Goal: Task Accomplishment & Management: Complete application form

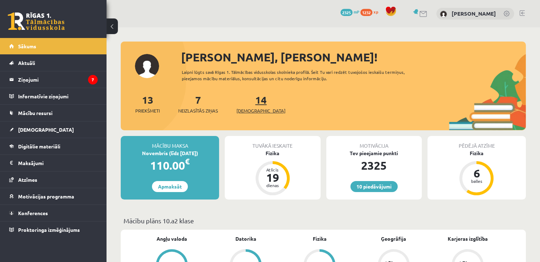
click at [249, 107] on span "[DEMOGRAPHIC_DATA]" at bounding box center [260, 110] width 49 height 7
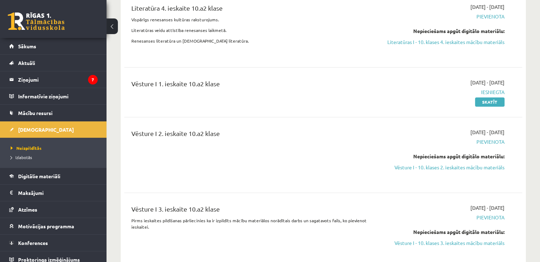
scroll to position [1026, 0]
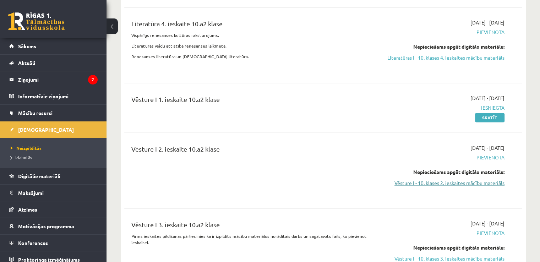
click at [448, 187] on link "Vēsture I - 10. klases 2. ieskaites mācību materiāls" at bounding box center [445, 182] width 117 height 7
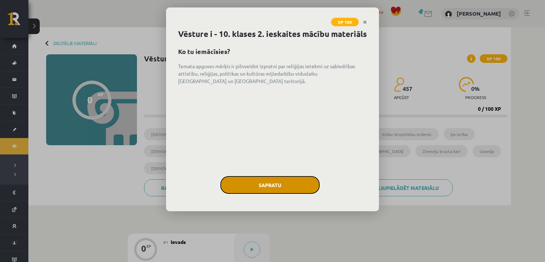
click at [263, 194] on button "Sapratu" at bounding box center [269, 185] width 99 height 18
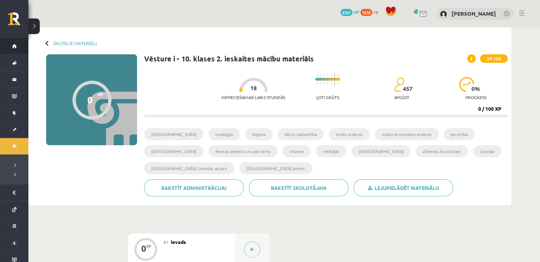
drag, startPoint x: 92, startPoint y: 65, endPoint x: 20, endPoint y: 53, distance: 72.7
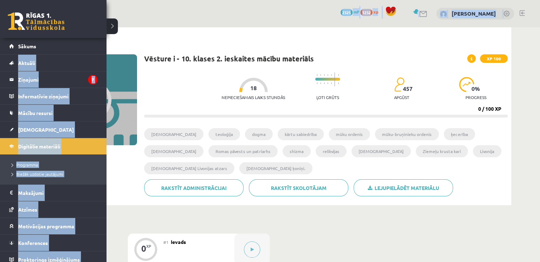
click at [71, 158] on ul "Programma Biežāk uzdotie jautājumi" at bounding box center [53, 169] width 106 height 30
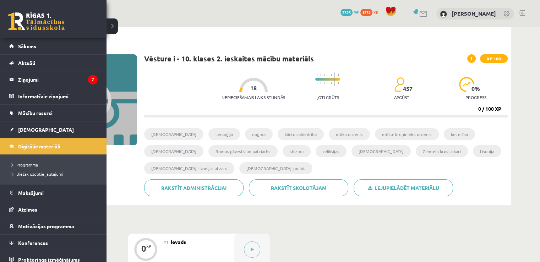
click at [47, 149] on link "Digitālie materiāli" at bounding box center [53, 146] width 88 height 16
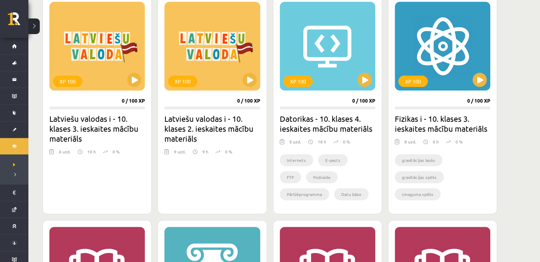
scroll to position [204, 0]
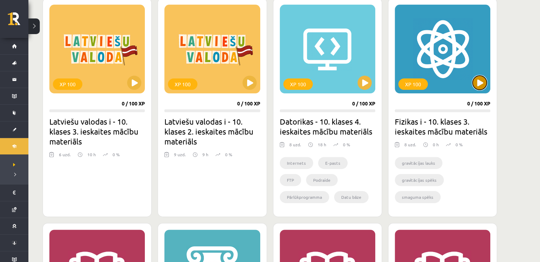
click at [478, 88] on button at bounding box center [479, 83] width 14 height 14
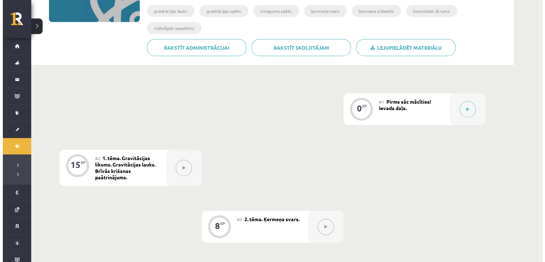
scroll to position [123, 0]
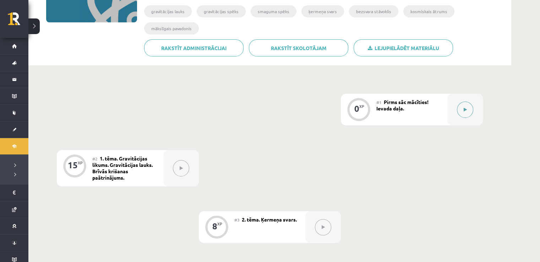
click at [460, 106] on button at bounding box center [465, 109] width 16 height 16
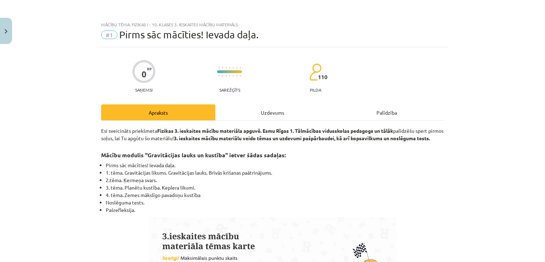
click at [295, 112] on div "Uzdevums" at bounding box center [272, 112] width 114 height 16
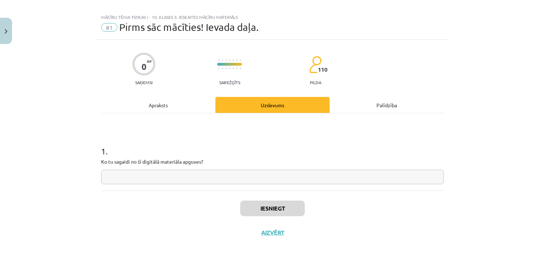
click at [281, 171] on input "text" at bounding box center [272, 177] width 343 height 15
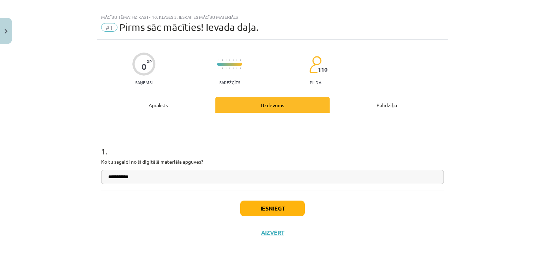
type input "**********"
click at [257, 204] on button "Iesniegt" at bounding box center [272, 208] width 65 height 16
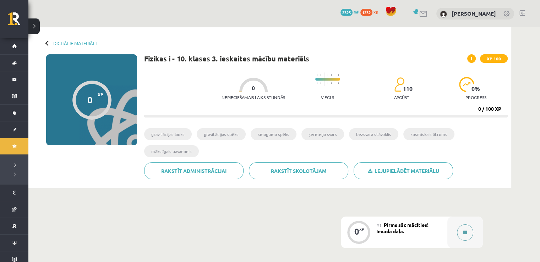
click at [462, 227] on button at bounding box center [465, 232] width 16 height 16
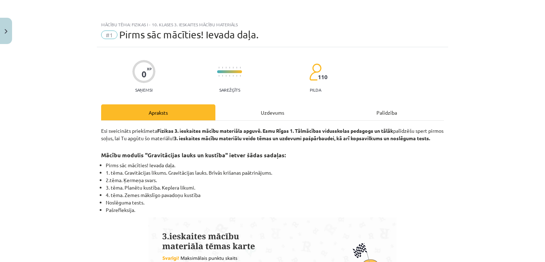
click at [253, 114] on div "Uzdevums" at bounding box center [272, 112] width 114 height 16
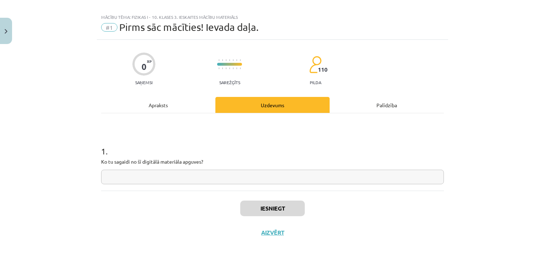
click at [168, 184] on div "1 . Ko tu sagaidi no šī digitālā materiāla apguves?" at bounding box center [272, 151] width 343 height 77
click at [168, 181] on input "text" at bounding box center [272, 177] width 343 height 15
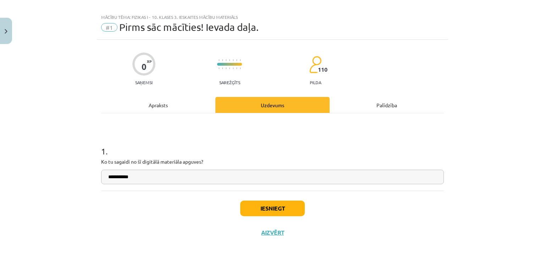
type input "**********"
click at [290, 205] on button "Iesniegt" at bounding box center [272, 208] width 65 height 16
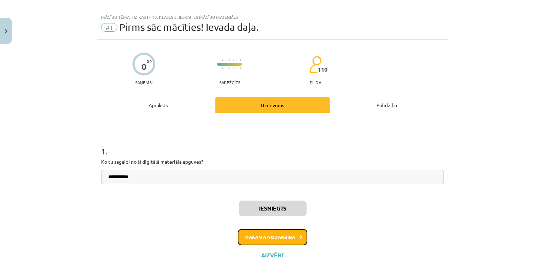
click at [284, 236] on button "Nākamā nodarbība" at bounding box center [273, 237] width 70 height 16
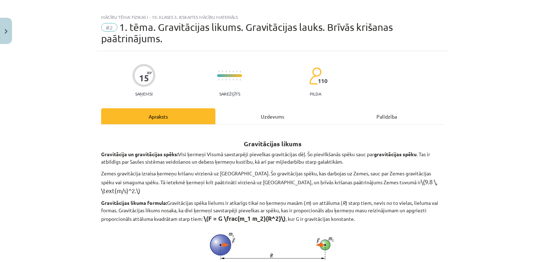
scroll to position [18, 0]
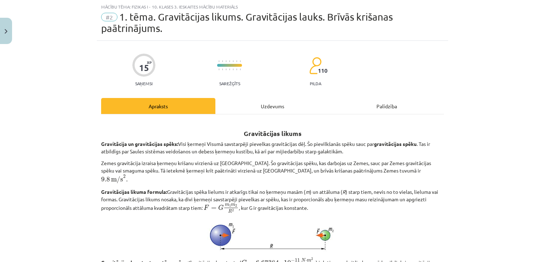
click at [285, 103] on div "Uzdevums" at bounding box center [272, 106] width 114 height 16
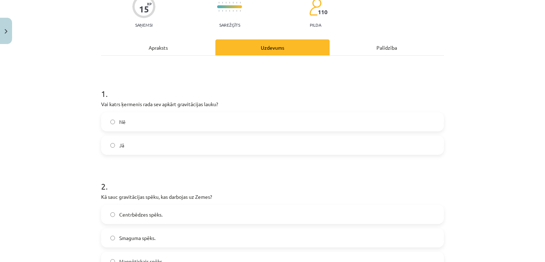
drag, startPoint x: 162, startPoint y: 54, endPoint x: 162, endPoint y: 49, distance: 5.0
click at [162, 52] on div "Apraksts" at bounding box center [158, 47] width 114 height 16
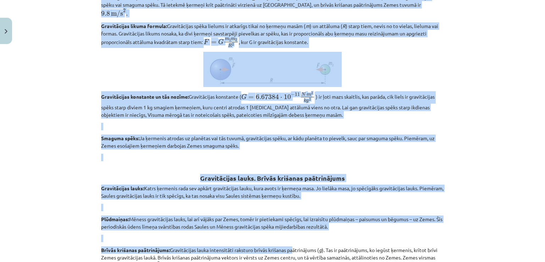
scroll to position [339, 0]
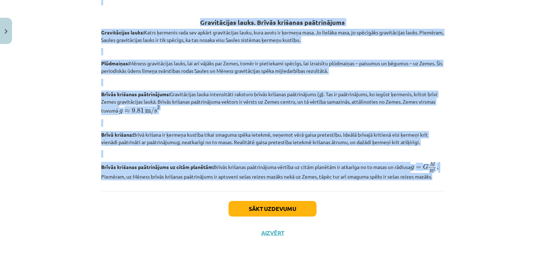
drag, startPoint x: 118, startPoint y: 140, endPoint x: 354, endPoint y: 181, distance: 240.0
copy div "Gravitācija un gravitācijas spēks: Visi ķermeņi Visumā savstarpēji pievelkas gr…"
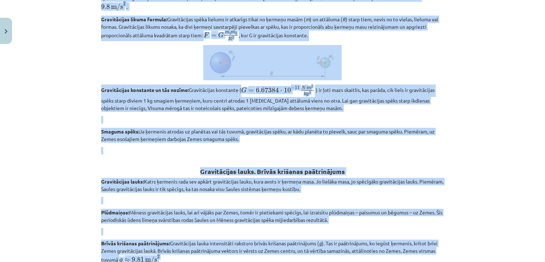
scroll to position [0, 0]
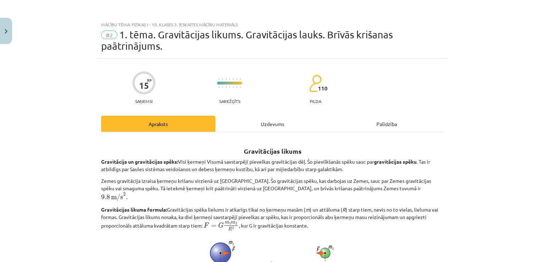
click at [255, 123] on div "Uzdevums" at bounding box center [272, 124] width 114 height 16
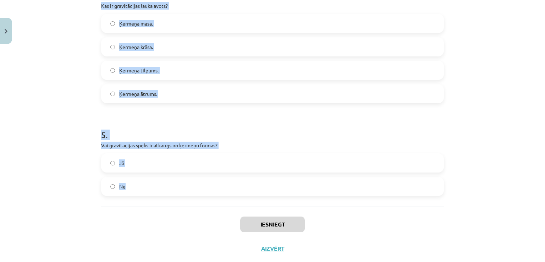
scroll to position [515, 0]
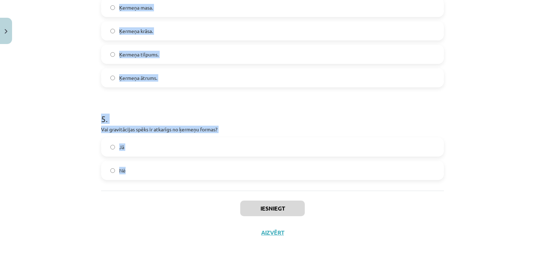
drag, startPoint x: 105, startPoint y: 161, endPoint x: 251, endPoint y: 176, distance: 146.6
click at [251, 176] on div "Mācību tēma: Fizikas i - 10. klases 3. ieskaites mācību materiāls #2 1. tēma. G…" at bounding box center [272, 131] width 545 height 262
copy form "Vai katrs ķermenis rada sev apkārt gravitācijas lauku? Nē Jā 2 . Kā sauc gravit…"
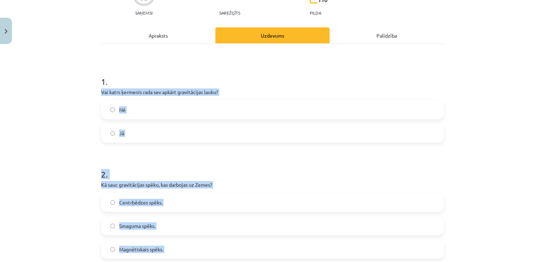
click at [134, 128] on label "Jā" at bounding box center [272, 133] width 341 height 18
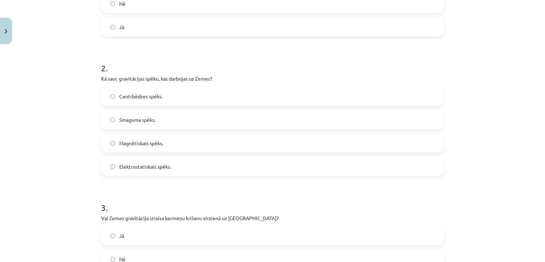
scroll to position [195, 0]
click at [146, 120] on span "Smaguma spēks." at bounding box center [137, 118] width 36 height 7
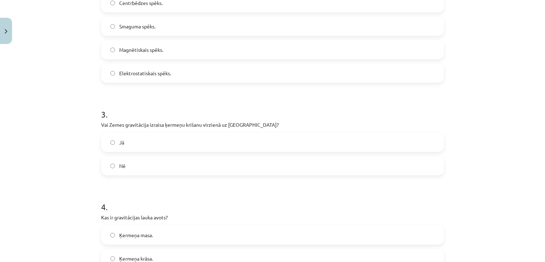
scroll to position [305, 0]
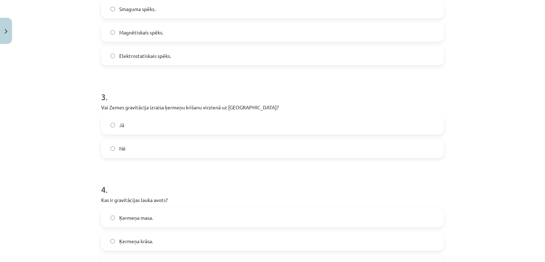
click at [129, 131] on label "Jā" at bounding box center [272, 125] width 341 height 18
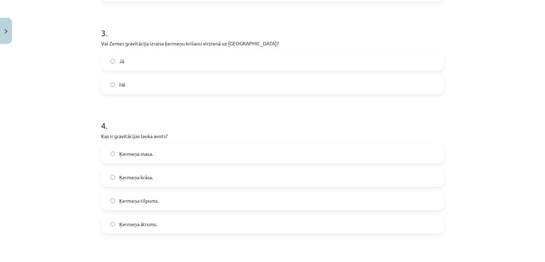
scroll to position [369, 0]
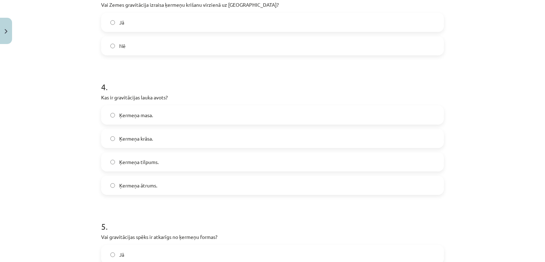
click at [165, 119] on label "Ķermeņa masa." at bounding box center [272, 115] width 341 height 18
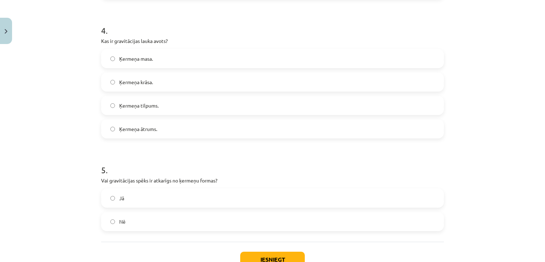
scroll to position [515, 0]
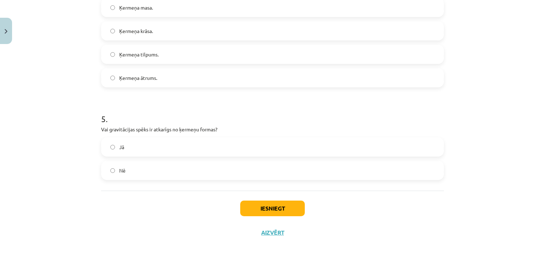
click at [119, 150] on span "Jā" at bounding box center [121, 146] width 5 height 7
drag, startPoint x: 155, startPoint y: 171, endPoint x: 172, endPoint y: 178, distance: 18.3
click at [156, 172] on label "Nē" at bounding box center [272, 170] width 341 height 18
click at [257, 206] on button "Iesniegt" at bounding box center [272, 208] width 65 height 16
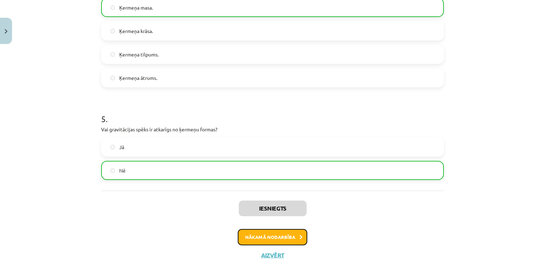
click at [262, 234] on button "Nākamā nodarbība" at bounding box center [273, 237] width 70 height 16
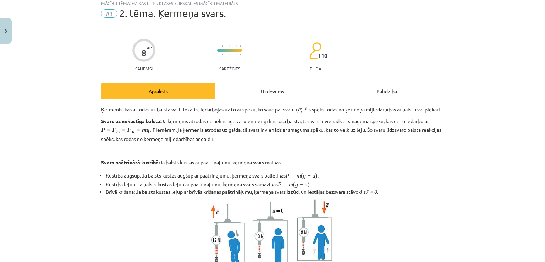
scroll to position [18, 0]
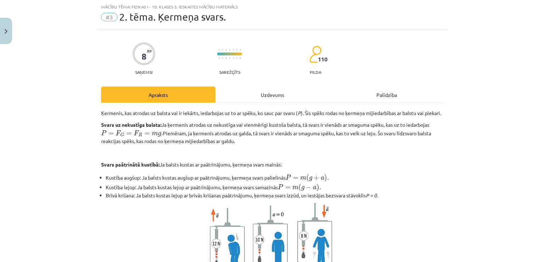
click at [280, 92] on div "Uzdevums" at bounding box center [272, 95] width 114 height 16
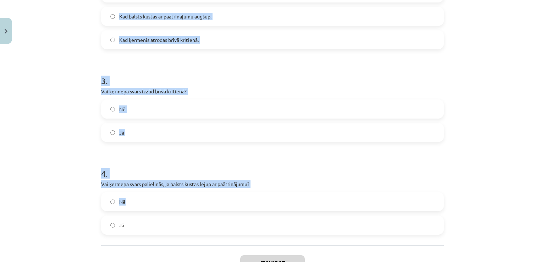
scroll to position [411, 0]
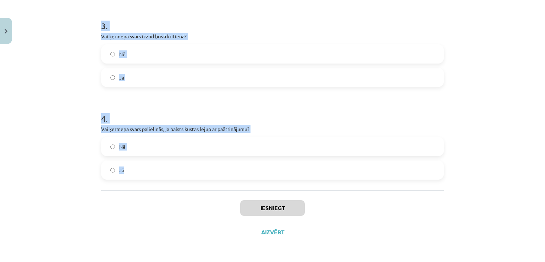
drag, startPoint x: 96, startPoint y: 152, endPoint x: 204, endPoint y: 165, distance: 108.2
click at [204, 165] on div "Mācību tēma: Fizikas i - 10. klases 3. ieskaites mācību materiāls #3 2. tēma. Ķ…" at bounding box center [272, 131] width 545 height 262
copy form "Kas notiek ar ķermeņa svaru, braucot augšup pa izliektu tiltu? Svars nemainās. …"
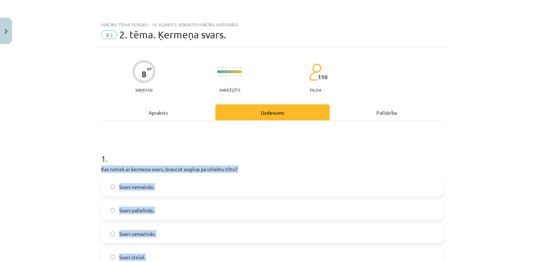
scroll to position [1, 0]
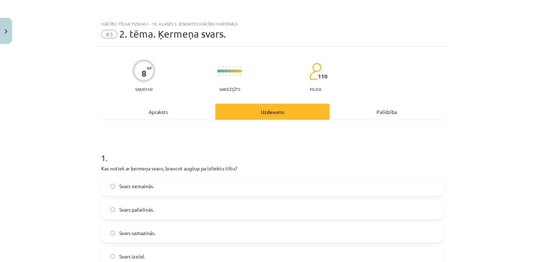
click at [138, 142] on h1 "1 ." at bounding box center [272, 151] width 343 height 22
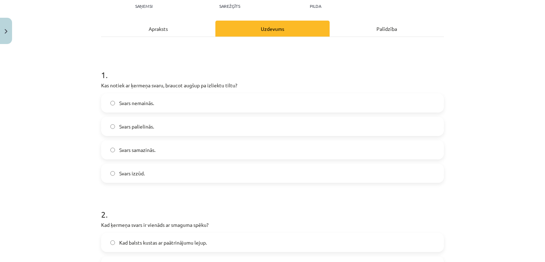
click at [148, 145] on label "Svars samazinās." at bounding box center [272, 150] width 341 height 18
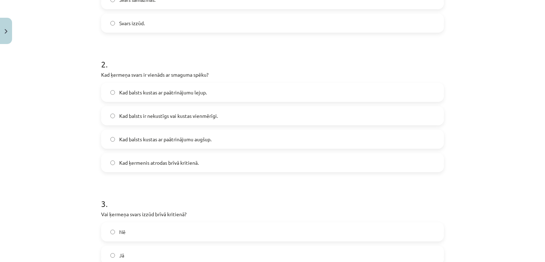
scroll to position [234, 0]
click at [180, 116] on span "Kad balsts ir nekustīgs vai kustas vienmērīgi." at bounding box center [168, 115] width 99 height 7
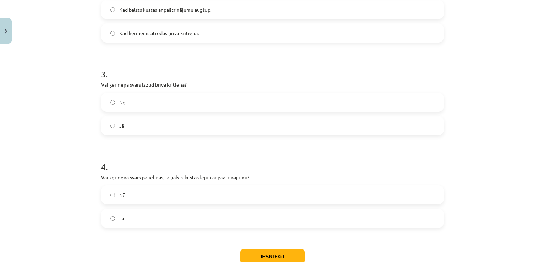
scroll to position [368, 0]
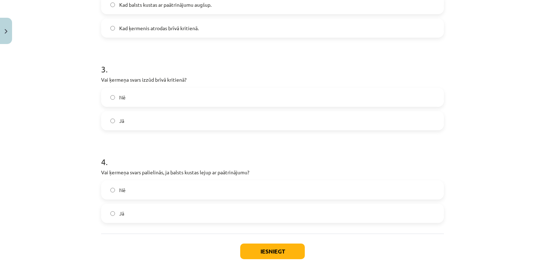
click at [123, 125] on label "Jā" at bounding box center [272, 121] width 341 height 18
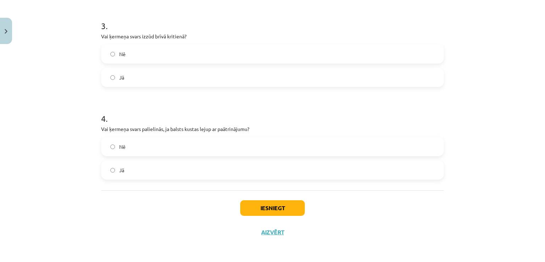
scroll to position [411, 0]
click at [119, 149] on span "Nē" at bounding box center [122, 146] width 6 height 7
click at [259, 206] on button "Iesniegt" at bounding box center [272, 208] width 65 height 16
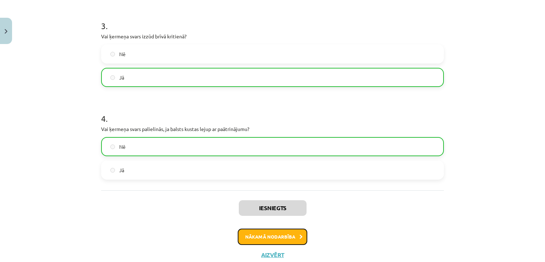
click at [257, 233] on button "Nākamā nodarbība" at bounding box center [273, 236] width 70 height 16
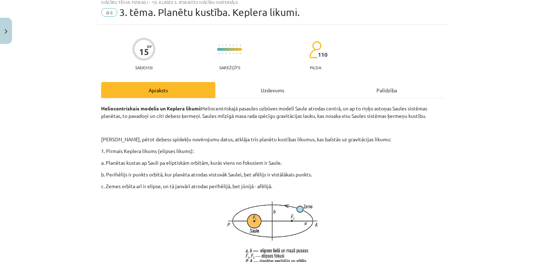
scroll to position [18, 0]
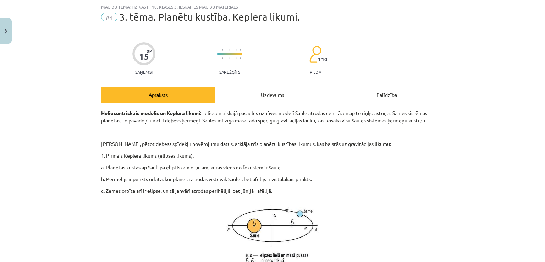
click at [264, 96] on div "Uzdevums" at bounding box center [272, 95] width 114 height 16
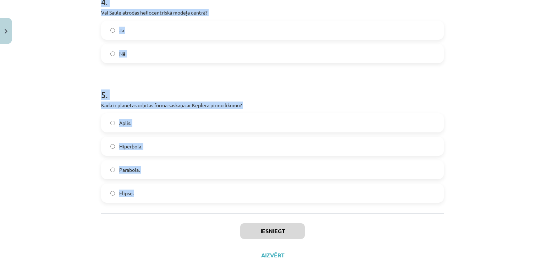
scroll to position [551, 0]
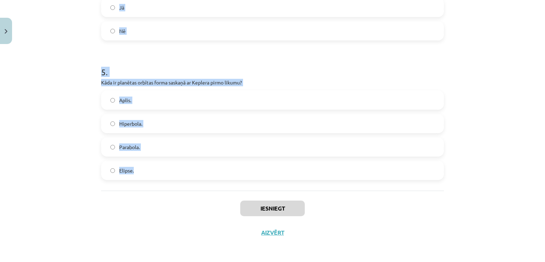
drag, startPoint x: 97, startPoint y: 147, endPoint x: 262, endPoint y: 181, distance: 167.9
copy form "Kā mainās planētas ātrums saskaņā ar Keplera otro likumu? Tas ir atkarīgs no pl…"
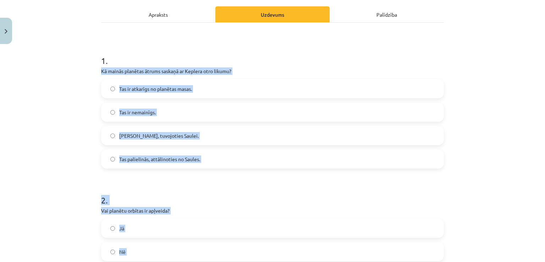
scroll to position [0, 0]
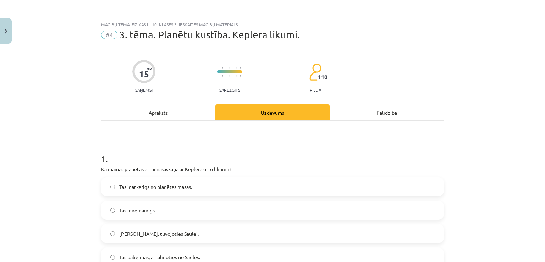
click at [129, 157] on h1 "1 ." at bounding box center [272, 152] width 343 height 22
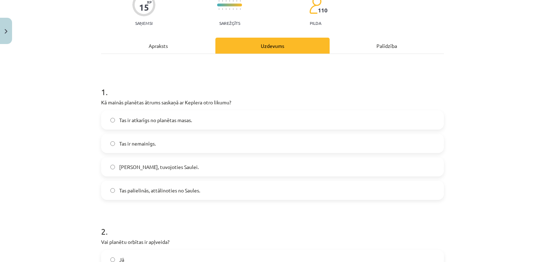
scroll to position [70, 0]
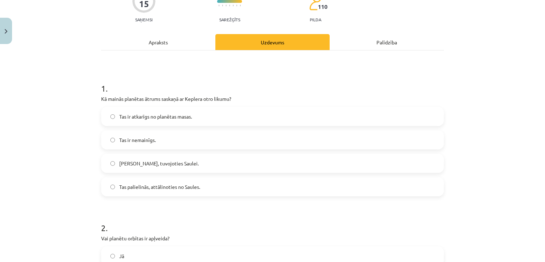
drag, startPoint x: 161, startPoint y: 125, endPoint x: 162, endPoint y: 120, distance: 5.2
click at [162, 120] on label "Tas ir atkarīgs no planētas masas." at bounding box center [272, 116] width 341 height 18
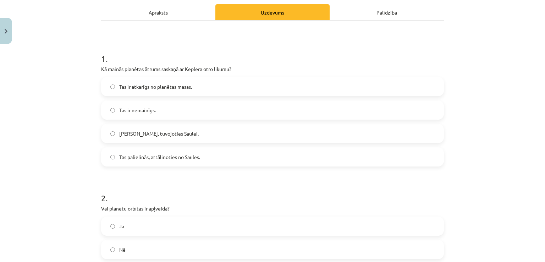
scroll to position [110, 0]
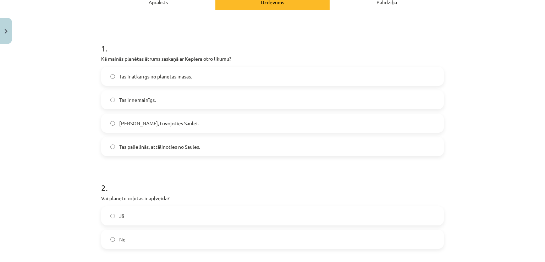
click at [159, 124] on span "Tas palielinās, tuvojoties Saulei." at bounding box center [158, 123] width 79 height 7
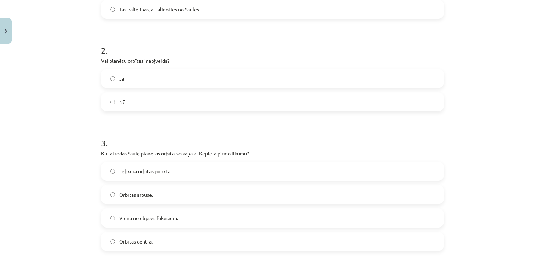
scroll to position [247, 0]
click at [132, 102] on label "Nē" at bounding box center [272, 103] width 341 height 18
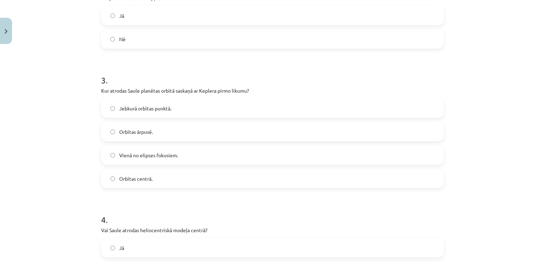
scroll to position [311, 0]
click at [139, 156] on span "Vienā no elipses fokusiem." at bounding box center [148, 154] width 59 height 7
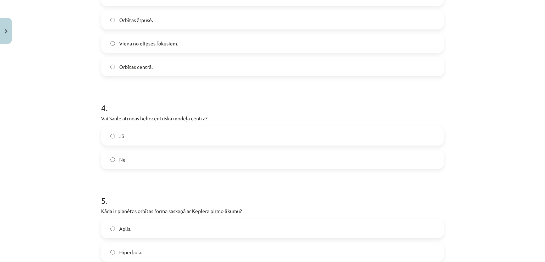
scroll to position [421, 0]
click at [145, 132] on div "4 . Vai Saule atrodas heliocentriskā modeļa centrā? Jā Nē" at bounding box center [272, 130] width 343 height 78
click at [139, 138] on label "Jā" at bounding box center [272, 137] width 341 height 18
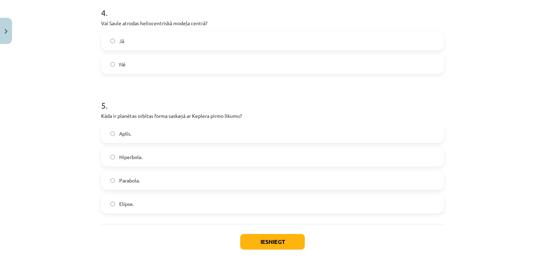
scroll to position [519, 0]
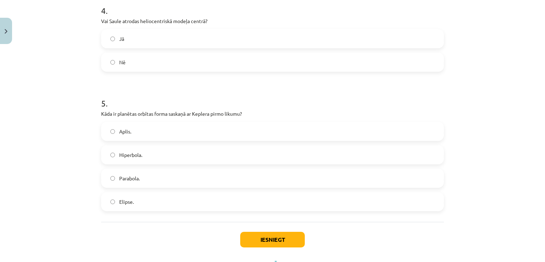
click at [143, 209] on label "Elipse." at bounding box center [272, 202] width 341 height 18
click at [278, 241] on button "Iesniegt" at bounding box center [272, 240] width 65 height 16
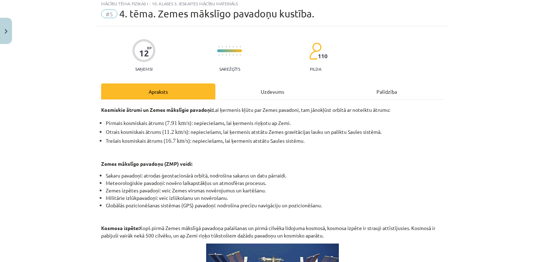
scroll to position [18, 0]
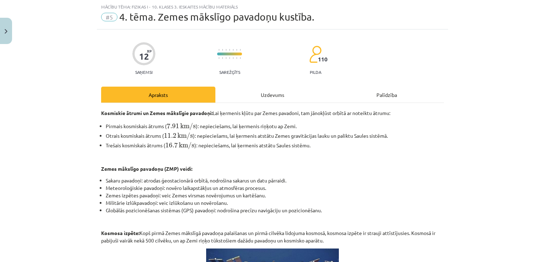
click at [274, 98] on div "Uzdevums" at bounding box center [272, 95] width 114 height 16
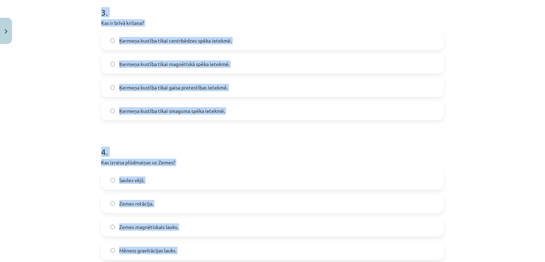
scroll to position [458, 0]
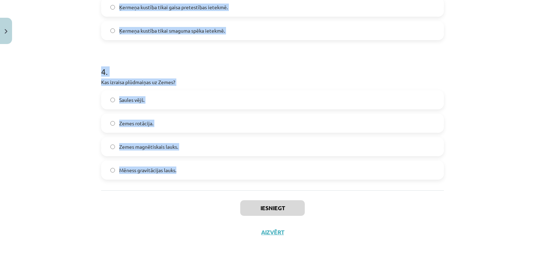
drag, startPoint x: 92, startPoint y: 146, endPoint x: 233, endPoint y: 179, distance: 145.0
click at [233, 179] on div "Mācību tēma: Fizikas i - 10. klases 3. ieskaites mācību materiāls #5 4. tēma. Z…" at bounding box center [272, 131] width 545 height 262
copy form "Kāds ātrums ir nepieciešams, lai ķermenis riņķotu ap Zemi? Pirmais kosmiskais ā…"
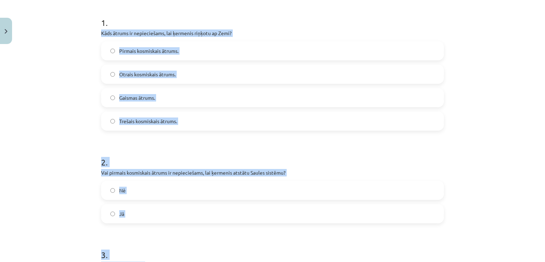
scroll to position [0, 0]
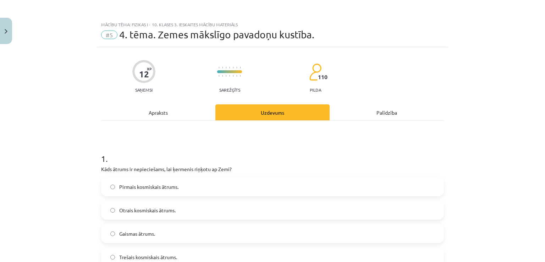
drag, startPoint x: 189, startPoint y: 154, endPoint x: 183, endPoint y: 181, distance: 27.3
click at [189, 155] on h1 "1 ." at bounding box center [272, 152] width 343 height 22
click at [183, 181] on label "Pirmais kosmiskais ātrums." at bounding box center [272, 187] width 341 height 18
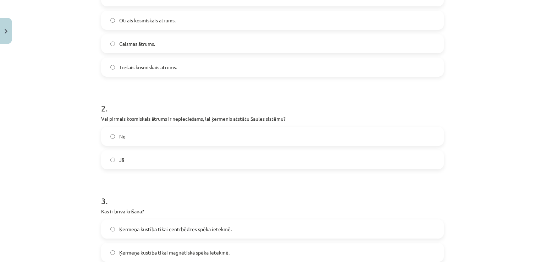
scroll to position [190, 0]
click at [131, 136] on label "Nē" at bounding box center [272, 136] width 341 height 18
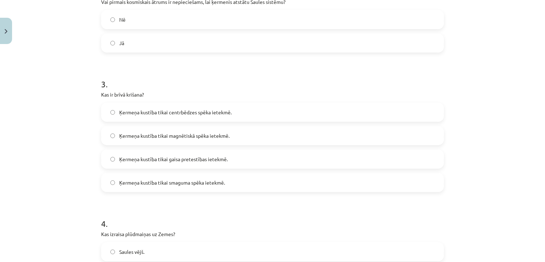
scroll to position [307, 0]
click at [173, 191] on form "1 . Kāds ātrums ir nepieciešams, lai ķermenis riņķotu ap Zemi? Pirmais kosmiska…" at bounding box center [272, 82] width 343 height 497
click at [177, 188] on label "Ķermeņa kustība tikai smaguma spēka ietekmē." at bounding box center [272, 182] width 341 height 18
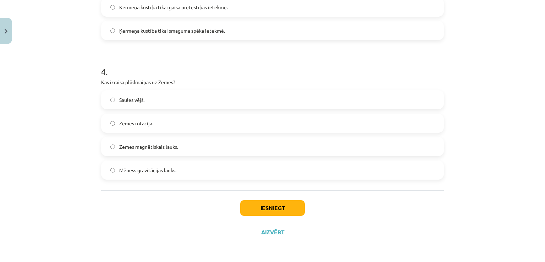
scroll to position [458, 0]
click at [260, 206] on button "Iesniegt" at bounding box center [272, 208] width 65 height 16
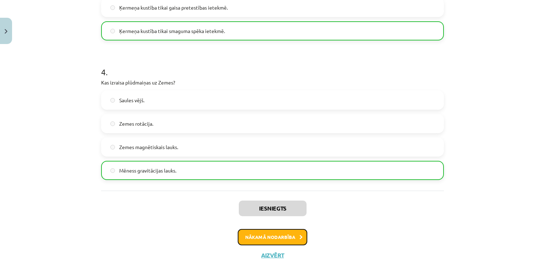
click at [259, 233] on button "Nākamā nodarbība" at bounding box center [273, 237] width 70 height 16
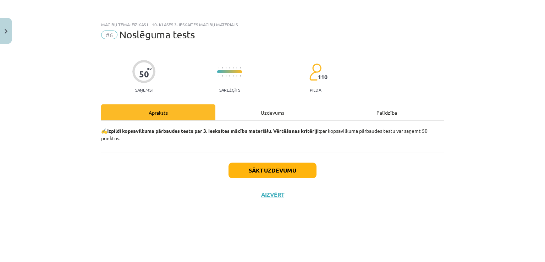
click at [264, 112] on div "Uzdevums" at bounding box center [272, 112] width 114 height 16
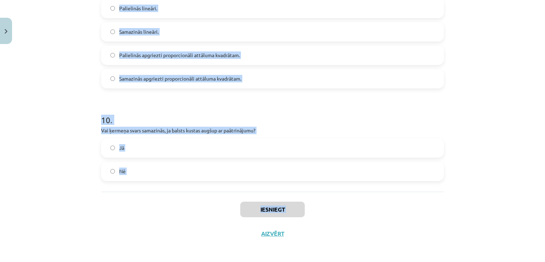
scroll to position [1160, 0]
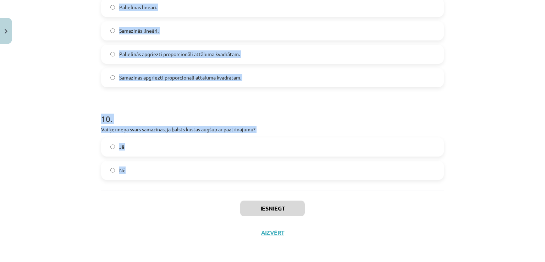
drag, startPoint x: 91, startPoint y: 171, endPoint x: 253, endPoint y: 178, distance: 161.9
click at [253, 178] on div "Mācību tēma: Fizikas i - 10. klases 3. ieskaites mācību materiāls #6 Noslēguma …" at bounding box center [272, 131] width 545 height 262
copy form "Kas ir gravitācijas lauks? Telpa, kurā darbojas gravitācijas spēks. Ķermeņa mas…"
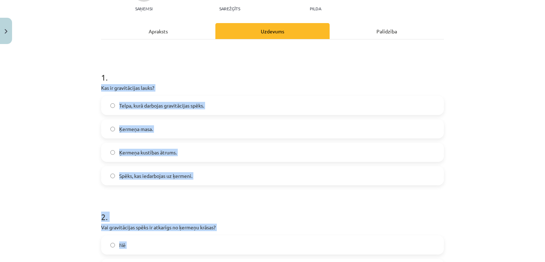
scroll to position [81, 0]
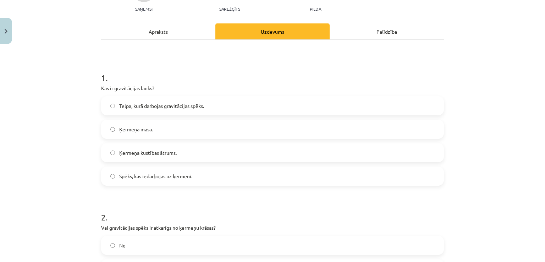
click at [172, 78] on h1 "1 ." at bounding box center [272, 71] width 343 height 22
click at [143, 107] on span "Telpa, kurā darbojas gravitācijas spēks." at bounding box center [161, 105] width 85 height 7
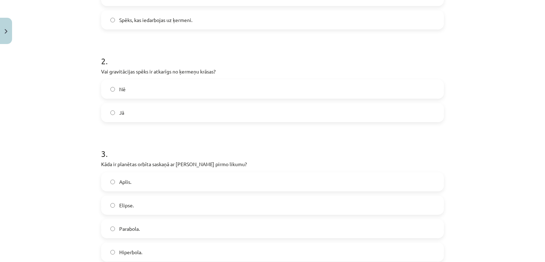
scroll to position [237, 0]
click at [130, 82] on label "Nē" at bounding box center [272, 89] width 341 height 18
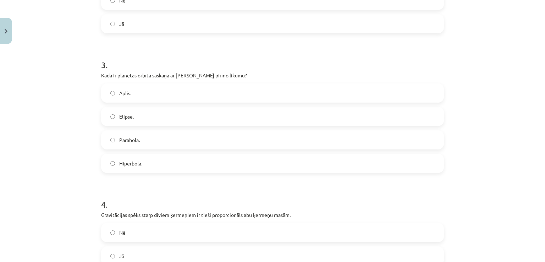
scroll to position [325, 0]
click at [139, 114] on label "Elipse." at bounding box center [272, 117] width 341 height 18
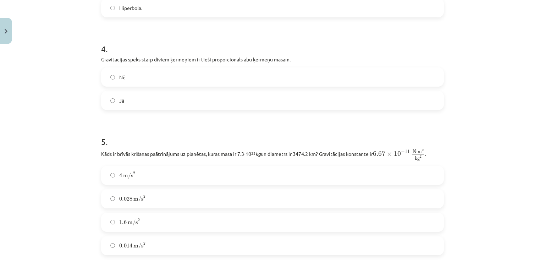
scroll to position [480, 0]
click at [120, 96] on label "Jā" at bounding box center [272, 101] width 341 height 18
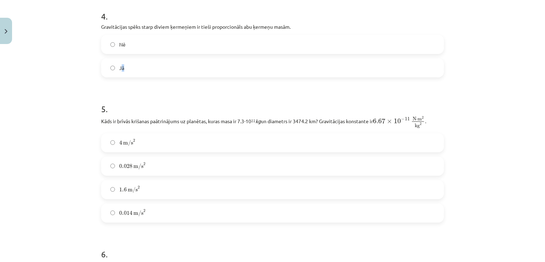
click at [136, 62] on label "Jā" at bounding box center [272, 68] width 341 height 18
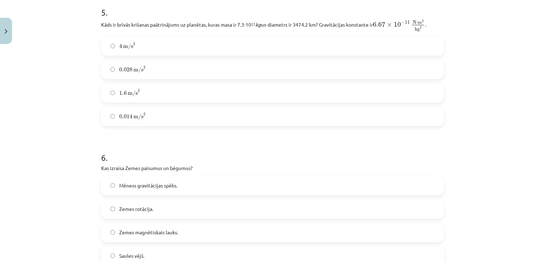
scroll to position [610, 0]
click at [135, 96] on span "m/s 2" at bounding box center [134, 92] width 12 height 7
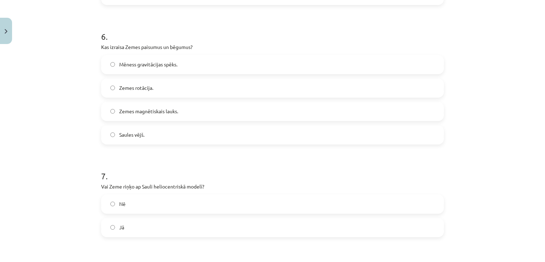
scroll to position [731, 0]
click at [163, 66] on span "Mēness gravitācijas spēks." at bounding box center [148, 64] width 58 height 7
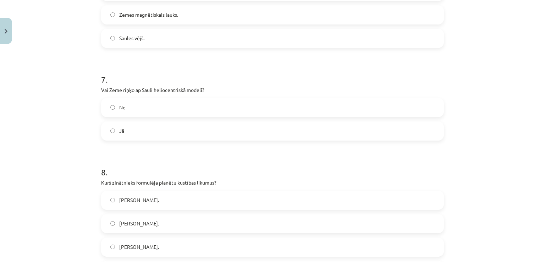
scroll to position [827, 0]
click at [43, 103] on div "Mācību tēma: Fizikas i - 10. klases 3. ieskaites mācību materiāls #6 Noslēguma …" at bounding box center [272, 131] width 545 height 262
click at [124, 129] on label "Jā" at bounding box center [272, 131] width 341 height 18
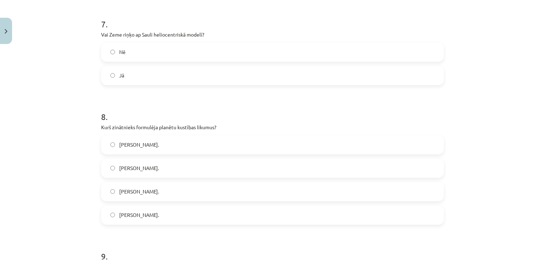
scroll to position [900, 0]
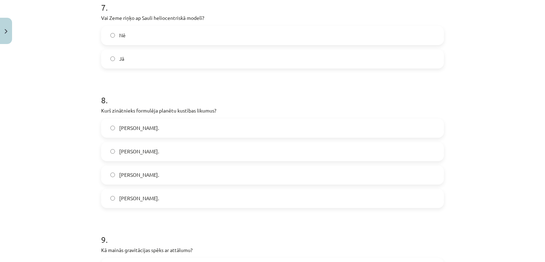
click at [150, 203] on label "Johanness Keplers." at bounding box center [272, 198] width 341 height 18
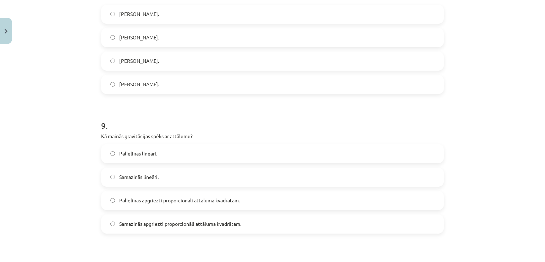
scroll to position [1013, 0]
click at [156, 221] on span "Samazinās apgriezti proporcionāli attāluma kvadrātam." at bounding box center [180, 223] width 122 height 7
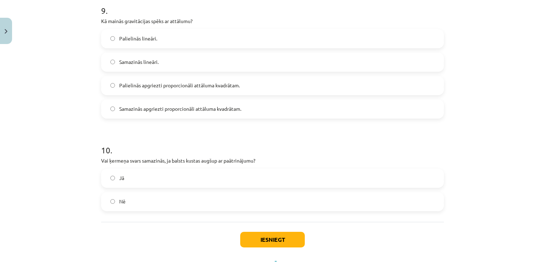
scroll to position [1132, 0]
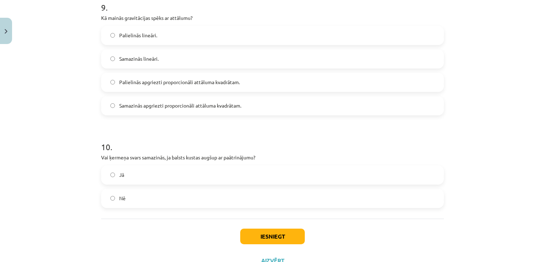
drag, startPoint x: 148, startPoint y: 196, endPoint x: 155, endPoint y: 199, distance: 8.3
click at [148, 196] on label "Nē" at bounding box center [272, 198] width 341 height 18
click at [265, 231] on button "Iesniegt" at bounding box center [272, 236] width 65 height 16
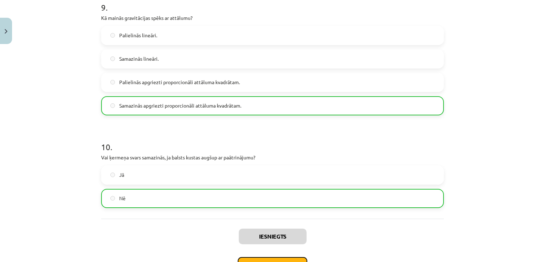
click at [249, 259] on button "Nākamā nodarbība" at bounding box center [273, 265] width 70 height 16
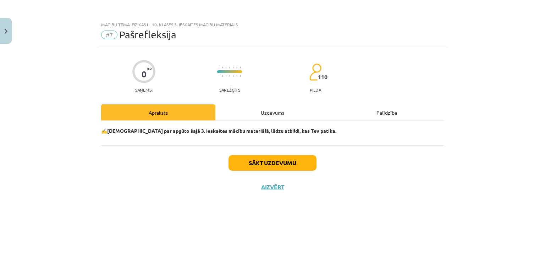
click at [263, 108] on div "Uzdevums" at bounding box center [272, 112] width 114 height 16
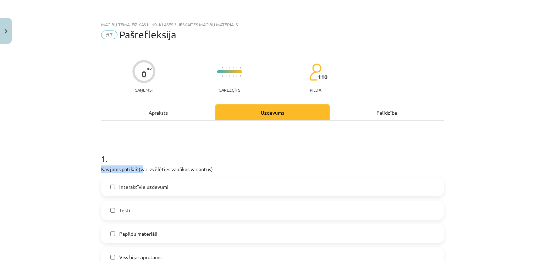
drag, startPoint x: 97, startPoint y: 170, endPoint x: 146, endPoint y: 172, distance: 49.7
click at [245, 165] on div "1 . Kas jums patika? (var izvēlēties vairākus variantus) Interaktīvie uzdevumi …" at bounding box center [272, 238] width 343 height 195
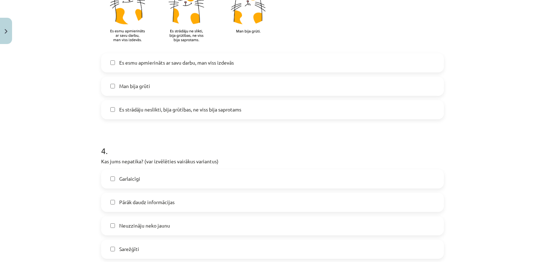
scroll to position [621, 0]
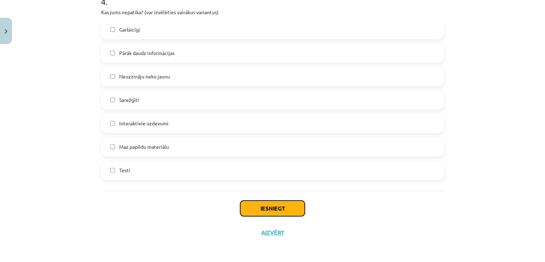
click at [270, 208] on button "Iesniegt" at bounding box center [272, 208] width 65 height 16
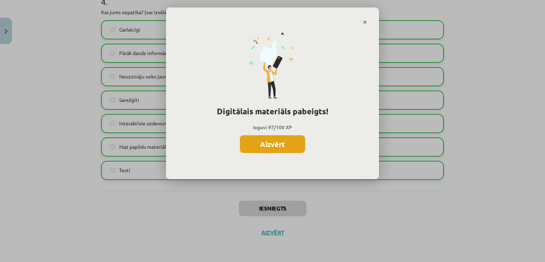
click at [274, 140] on button "Aizvērt" at bounding box center [272, 144] width 65 height 18
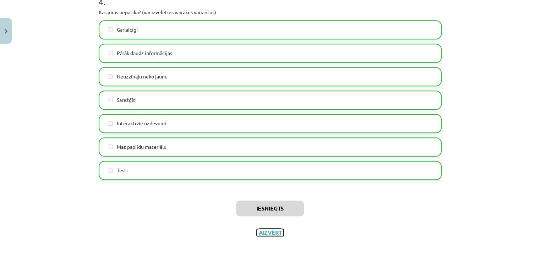
click at [274, 234] on button "Aizvērt" at bounding box center [269, 232] width 27 height 7
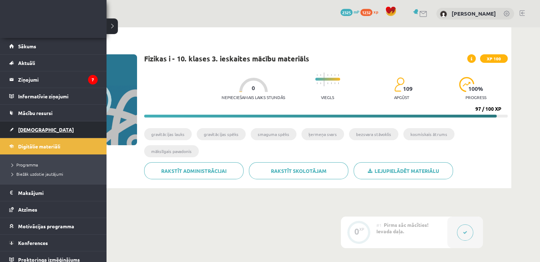
click at [32, 131] on span "[DEMOGRAPHIC_DATA]" at bounding box center [46, 129] width 56 height 6
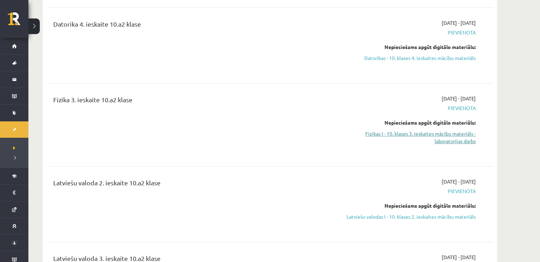
scroll to position [373, 0]
click at [444, 131] on link "Fizikas I - 10. klases 3. ieskaites mācību materiāls - laboratorijas darbs" at bounding box center [409, 138] width 134 height 15
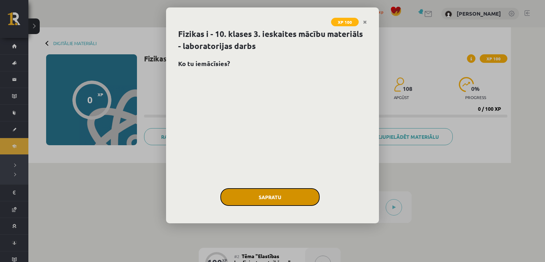
click at [292, 194] on button "Sapratu" at bounding box center [269, 197] width 99 height 18
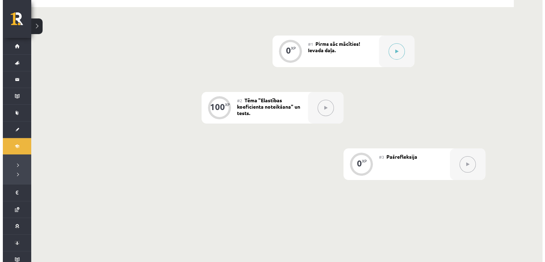
scroll to position [154, 0]
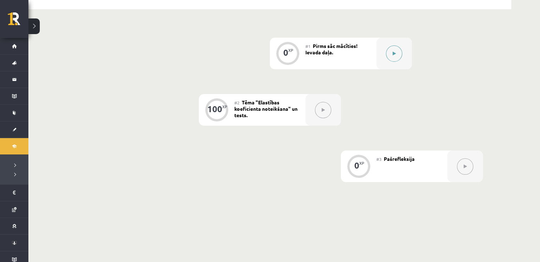
click at [393, 57] on button at bounding box center [394, 53] width 16 height 16
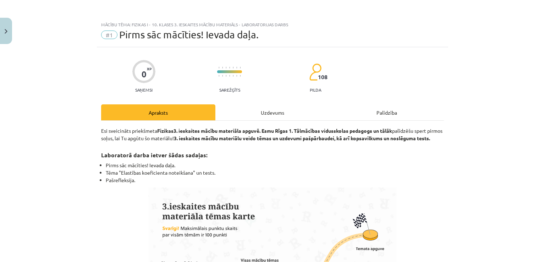
click at [281, 106] on div "Uzdevums" at bounding box center [272, 112] width 114 height 16
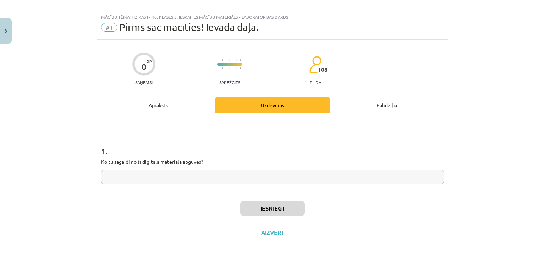
click at [153, 175] on input "text" at bounding box center [272, 177] width 343 height 15
click at [155, 100] on div "Apraksts" at bounding box center [158, 105] width 114 height 16
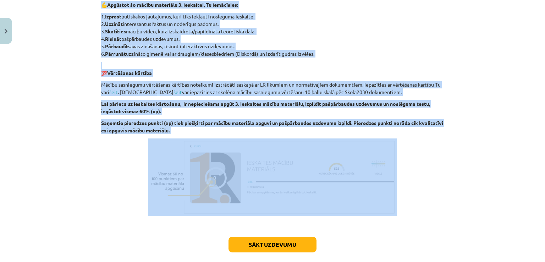
scroll to position [385, 0]
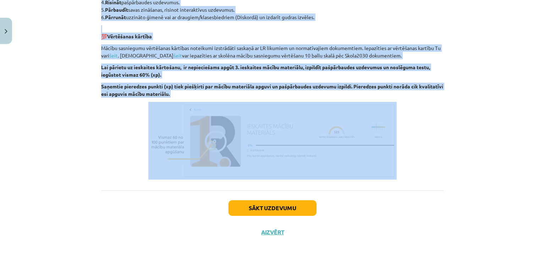
drag, startPoint x: 99, startPoint y: 84, endPoint x: 349, endPoint y: 170, distance: 264.6
click at [349, 170] on div "Mācību tēma: Fizikas i - 10. klases 3. ieskaites mācību materiāls - laboratorij…" at bounding box center [272, 131] width 545 height 262
copy div "Esi sveicināts priekšmeta Fizikas 3. ieskaites mācību materiāla apguvē. Esmu Rī…"
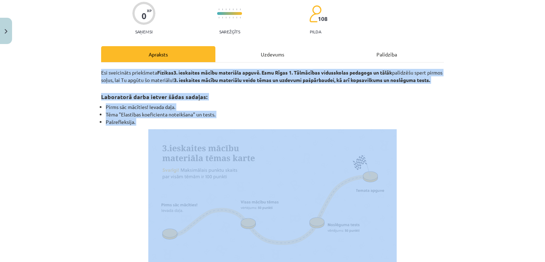
scroll to position [0, 0]
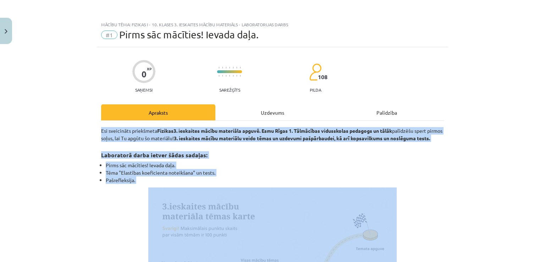
click at [259, 159] on h3 "Laboratorā darba ietver šādas sadaļas:" at bounding box center [272, 152] width 343 height 13
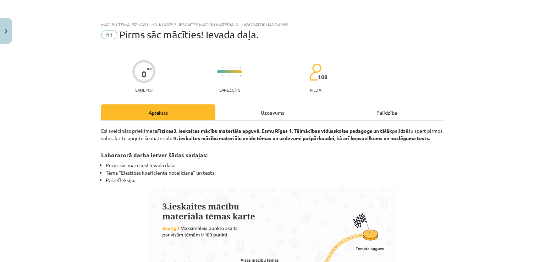
click at [261, 120] on div "Uzdevums" at bounding box center [272, 112] width 114 height 16
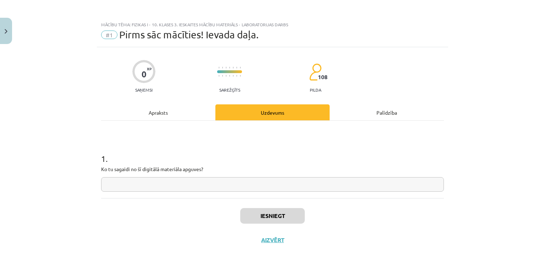
scroll to position [7, 0]
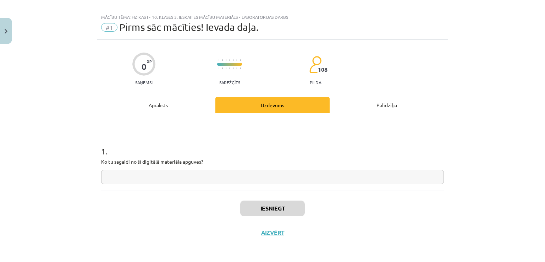
drag, startPoint x: 98, startPoint y: 163, endPoint x: 232, endPoint y: 177, distance: 134.1
click at [240, 179] on div "0 XP Saņemsi Sarežģīts 108 pilda Apraksts Uzdevums Palīdzība 1 . Ko tu sagaidi …" at bounding box center [272, 142] width 351 height 205
drag, startPoint x: 231, startPoint y: 166, endPoint x: 79, endPoint y: 162, distance: 151.5
click at [79, 162] on div "Mācību tēma: Fizikas i - 10. klases 3. ieskaites mācību materiāls - laboratorij…" at bounding box center [272, 131] width 545 height 262
copy p
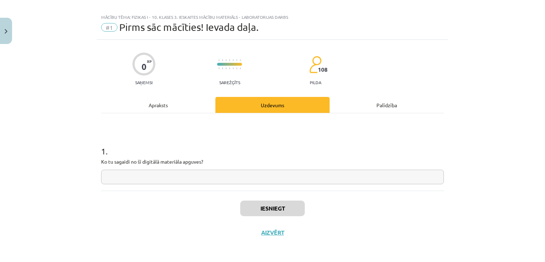
drag, startPoint x: 254, startPoint y: 176, endPoint x: 251, endPoint y: 180, distance: 5.0
click at [253, 178] on input "text" at bounding box center [272, 177] width 343 height 15
paste input "**********"
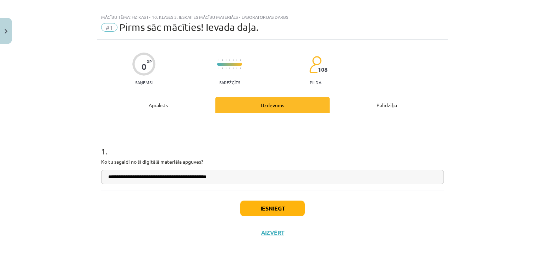
type input "**********"
click at [266, 206] on button "Iesniegt" at bounding box center [272, 208] width 65 height 16
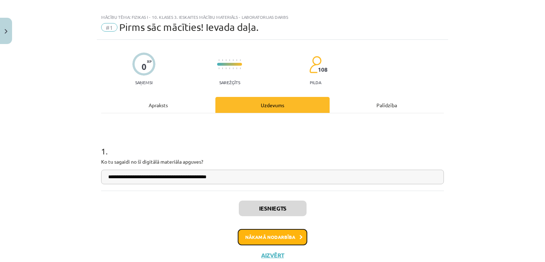
click at [270, 239] on button "Nākamā nodarbība" at bounding box center [273, 237] width 70 height 16
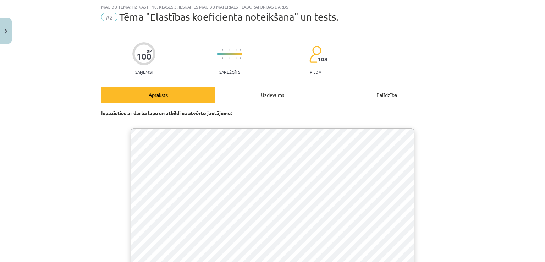
scroll to position [0, 0]
click at [259, 96] on div "Uzdevums" at bounding box center [272, 95] width 114 height 16
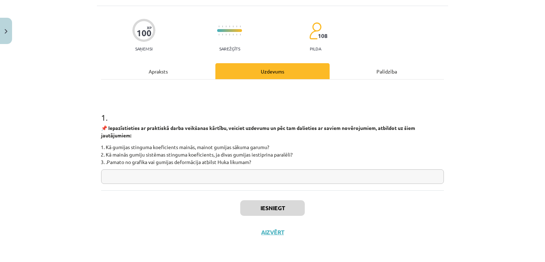
scroll to position [41, 0]
drag, startPoint x: 96, startPoint y: 125, endPoint x: 212, endPoint y: 134, distance: 116.7
click at [140, 129] on div "Mācību tēma: Fizikas i - 10. klases 3. ieskaites mācību materiāls - laboratorij…" at bounding box center [272, 131] width 545 height 262
click at [332, 133] on p "📌 Iepazīstieties ar praktiskā darba veikšanas kārtību, veiciet uzdevumu un pēc …" at bounding box center [272, 132] width 343 height 15
click at [153, 71] on div "Apraksts" at bounding box center [158, 71] width 114 height 16
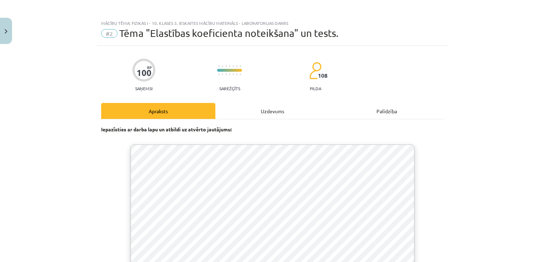
scroll to position [0, 0]
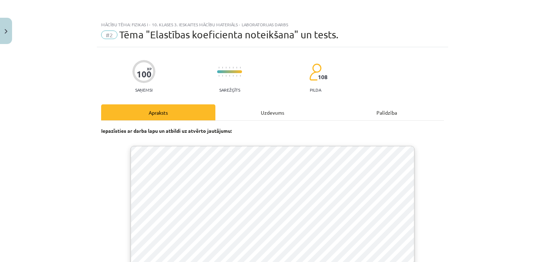
click at [272, 115] on div "Uzdevums" at bounding box center [272, 112] width 114 height 16
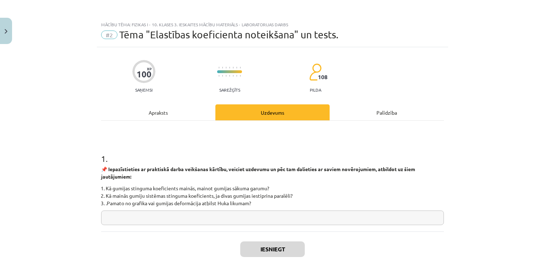
scroll to position [18, 0]
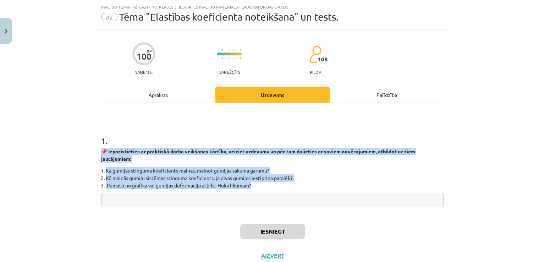
drag, startPoint x: 96, startPoint y: 151, endPoint x: 277, endPoint y: 187, distance: 184.1
click at [277, 187] on div "100 XP Saņemsi Sarežģīts 108 pilda Apraksts Uzdevums Palīdzība 1 . 📌 Iepazīstie…" at bounding box center [272, 148] width 351 height 238
copy div "📌 Iepazīstieties ar praktiskā darba veikšanas kārtību, veiciet uzdevumu un pēc …"
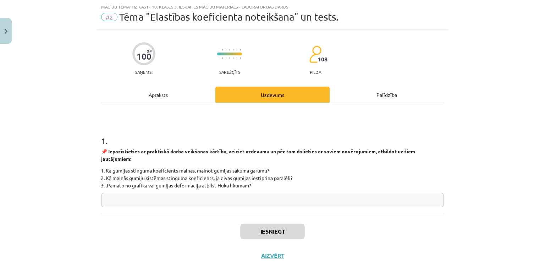
click at [173, 134] on h1 "1 ." at bounding box center [272, 134] width 343 height 22
click at [229, 208] on div "1 . 📌 Iepazīstieties ar praktiskā darba veikšanas kārtību, veiciet uzdevumu un …" at bounding box center [272, 158] width 343 height 111
click at [229, 200] on input "text" at bounding box center [272, 200] width 343 height 15
click at [256, 202] on input "text" at bounding box center [272, 200] width 343 height 15
paste input "**********"
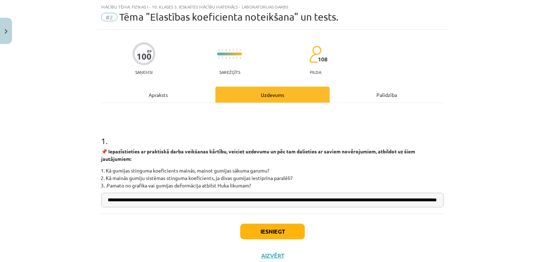
scroll to position [0, 0]
click at [437, 199] on input "**********" at bounding box center [272, 200] width 343 height 15
drag, startPoint x: 433, startPoint y: 199, endPoint x: 418, endPoint y: 200, distance: 15.3
click at [418, 200] on input "**********" at bounding box center [272, 200] width 343 height 15
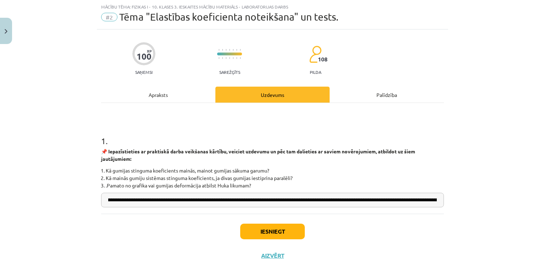
type input "**********"
click at [430, 199] on input "**********" at bounding box center [272, 200] width 343 height 15
click at [386, 196] on input "**********" at bounding box center [272, 200] width 343 height 15
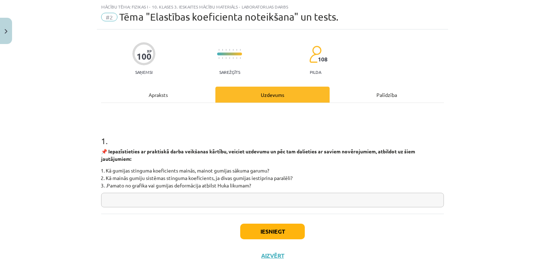
scroll to position [0, 0]
paste input "**********"
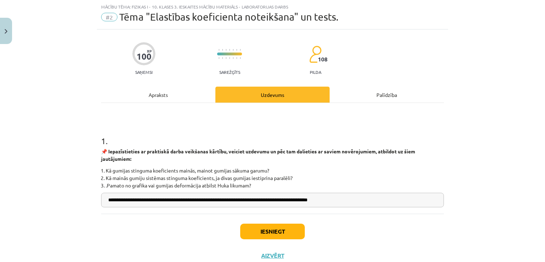
click at [106, 199] on input "**********" at bounding box center [272, 200] width 343 height 15
click at [350, 199] on input "**********" at bounding box center [272, 200] width 343 height 15
drag, startPoint x: 105, startPoint y: 200, endPoint x: 108, endPoint y: 203, distance: 4.3
click at [106, 200] on input "**********" at bounding box center [272, 200] width 343 height 15
click at [366, 202] on input "**********" at bounding box center [272, 200] width 343 height 15
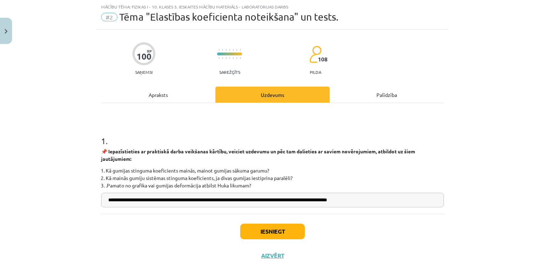
paste input "**********"
drag, startPoint x: 281, startPoint y: 198, endPoint x: 130, endPoint y: 205, distance: 150.9
click at [130, 205] on input "**********" at bounding box center [272, 200] width 343 height 15
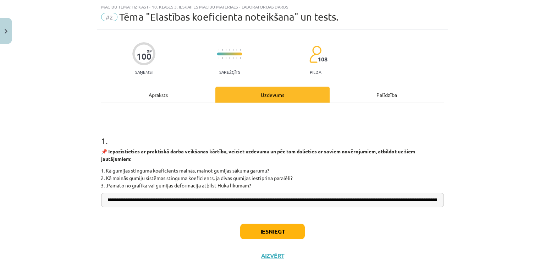
type input "**********"
click at [252, 227] on button "Iesniegt" at bounding box center [272, 231] width 65 height 16
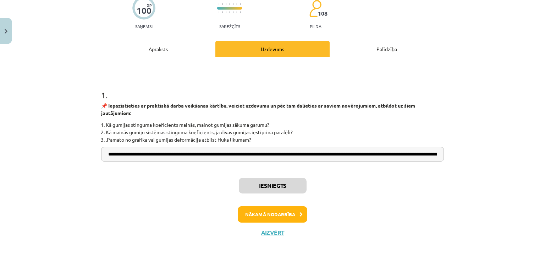
scroll to position [63, 0]
click at [284, 214] on button "Nākamā nodarbība" at bounding box center [273, 214] width 70 height 16
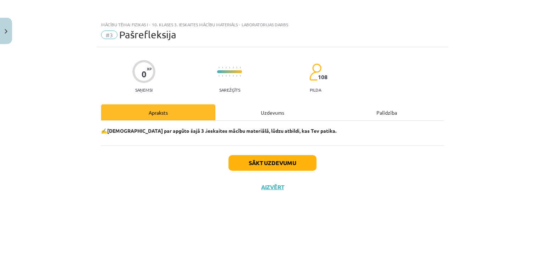
click at [260, 107] on div "Uzdevums" at bounding box center [272, 112] width 114 height 16
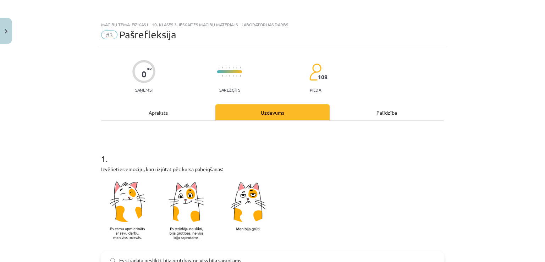
click at [264, 116] on div "Uzdevums" at bounding box center [272, 112] width 114 height 16
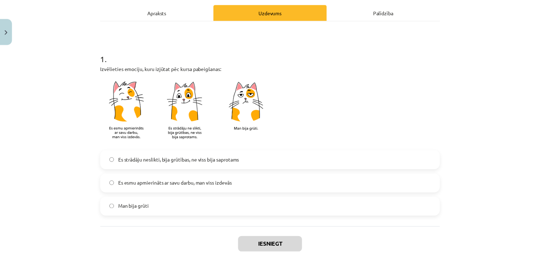
scroll to position [137, 0]
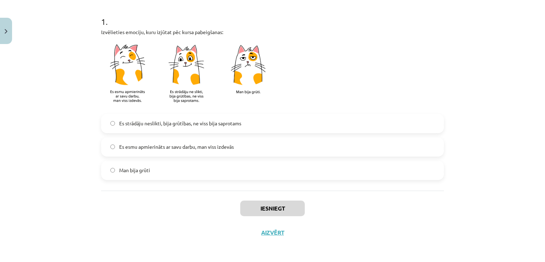
click at [142, 127] on label "Es strādāju neslikti, bija grūtības, ne viss bija saprotams" at bounding box center [272, 124] width 341 height 18
click at [282, 209] on button "Iesniegt" at bounding box center [272, 208] width 65 height 16
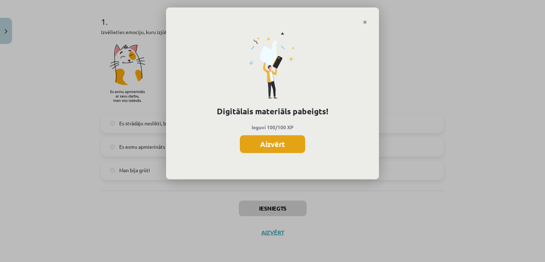
click at [289, 147] on button "Aizvērt" at bounding box center [272, 144] width 65 height 18
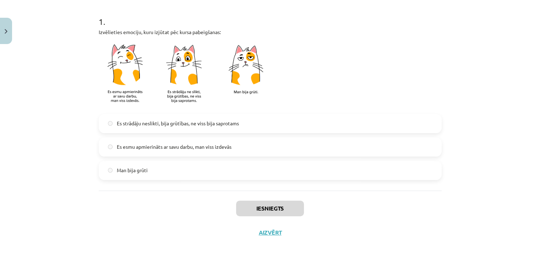
click at [139, 122] on span "Es strādāju neslikti, bija grūtības, ne viss bija saprotams" at bounding box center [178, 123] width 122 height 7
click at [272, 233] on button "Aizvērt" at bounding box center [269, 232] width 27 height 7
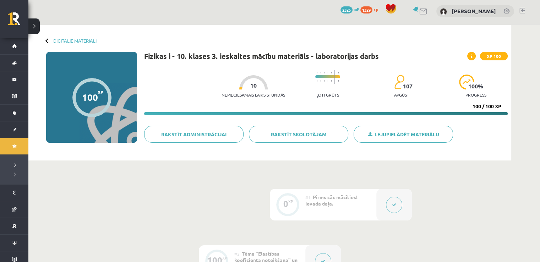
scroll to position [0, 0]
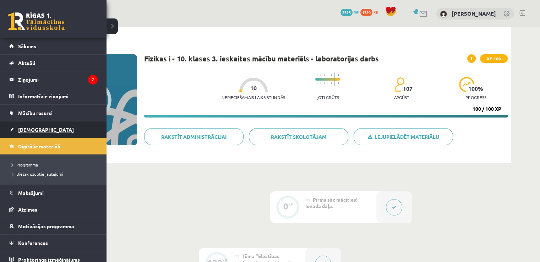
click at [33, 128] on span "[DEMOGRAPHIC_DATA]" at bounding box center [46, 129] width 56 height 6
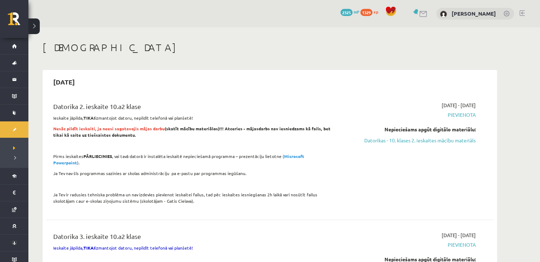
click at [108, 124] on div "Datorika 2. ieskaite 10.a2 klase Ieskaite jāpilda, TIKAI izmantojot datoru, nep…" at bounding box center [192, 154] width 288 height 107
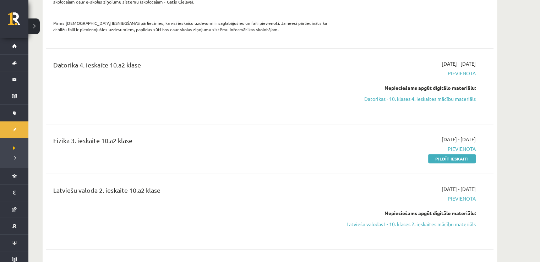
scroll to position [333, 0]
click at [458, 154] on link "Pildīt ieskaiti" at bounding box center [452, 158] width 48 height 9
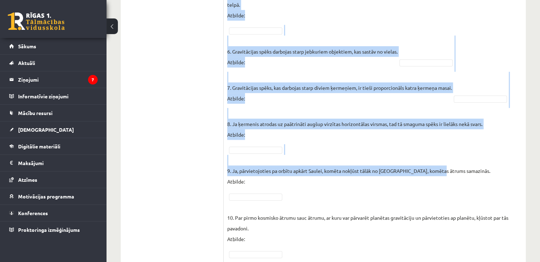
scroll to position [437, 0]
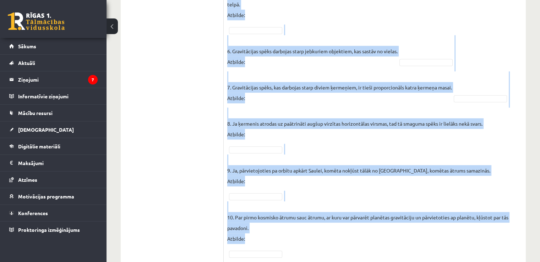
drag, startPoint x: 228, startPoint y: 82, endPoint x: 461, endPoint y: 231, distance: 276.1
copy form "Lor ipsumdolors am consect? ADIP E Sedd eiusmo temporincid: U – labo etdolo (Ma…"
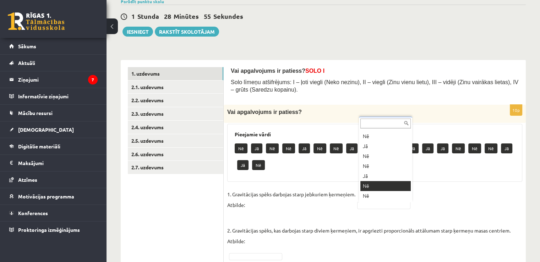
scroll to position [28, 0]
type input "*"
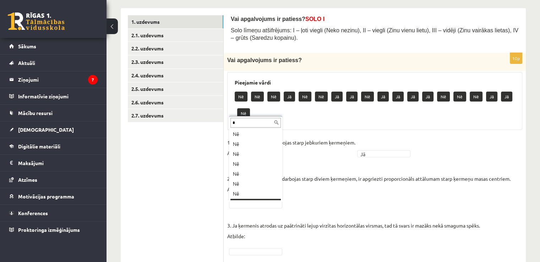
scroll to position [9, 0]
type input "*"
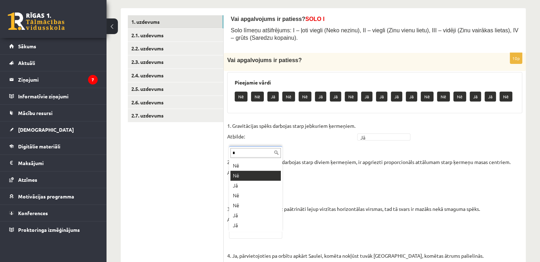
scroll to position [0, 0]
type input "*"
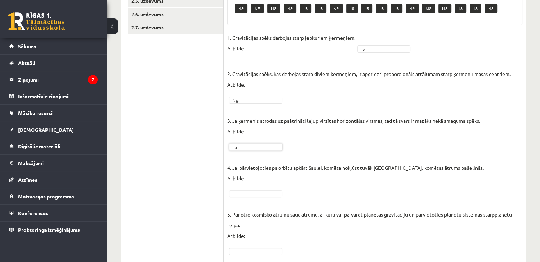
scroll to position [201, 0]
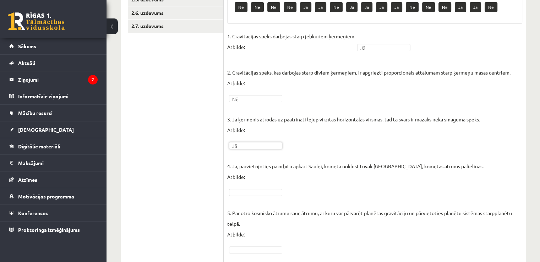
click at [245, 197] on p "5. Par otro kosmisko ātrumu sauc ātrumu, ar kuru var pārvarēt planētas gravitāc…" at bounding box center [374, 218] width 295 height 43
click at [465, 182] on fieldset "1. Gravitācijas spēks darbojas starp jebkuriem ķermeņiem. Atbilde: Jā ** 2. Gra…" at bounding box center [374, 254] width 295 height 447
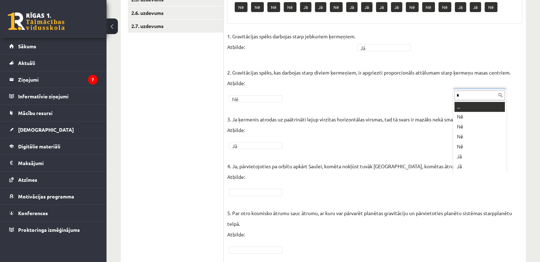
scroll to position [9, 0]
type input "*"
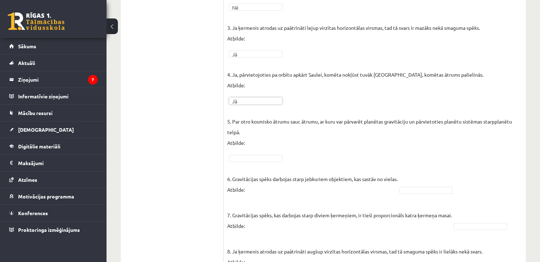
scroll to position [294, 0]
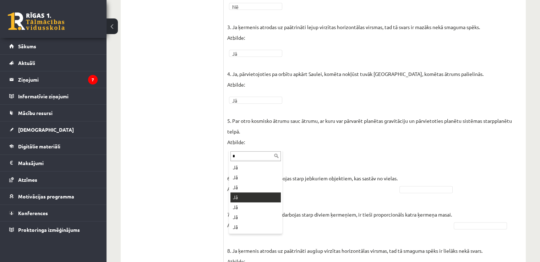
type input "*"
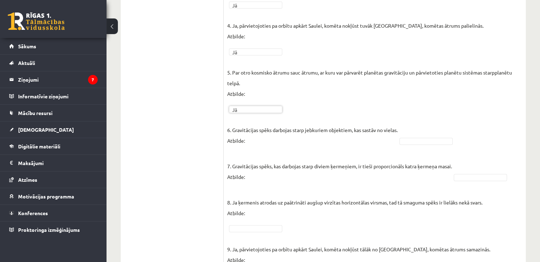
scroll to position [343, 0]
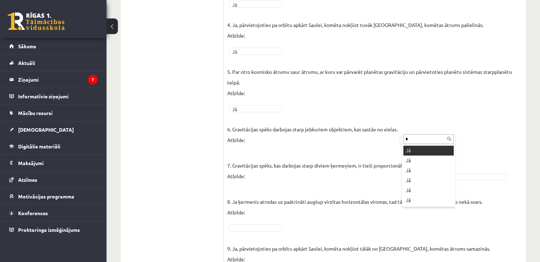
type input "*"
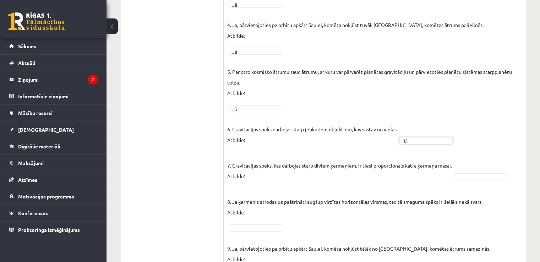
type input "*"
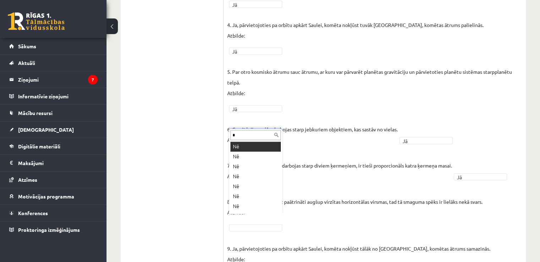
scroll to position [9, 0]
type input "*"
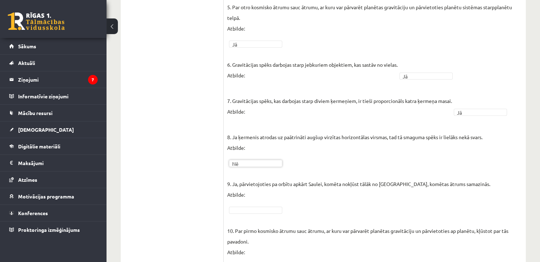
scroll to position [421, 0]
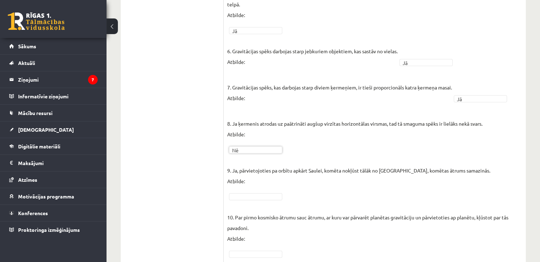
click at [463, 173] on fieldset "1. Gravitācijas spēks darbojas starp jebkuriem ķermeņiem. Atbilde: Jā ** 2. Gra…" at bounding box center [374, 35] width 295 height 447
type input "*"
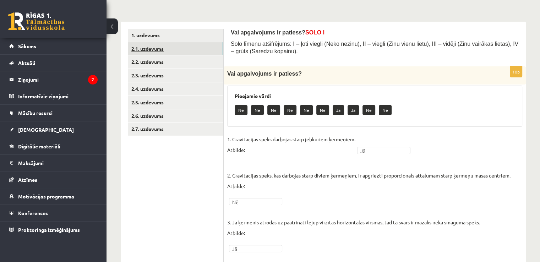
click at [142, 46] on link "2.1. uzdevums" at bounding box center [175, 48] width 95 height 13
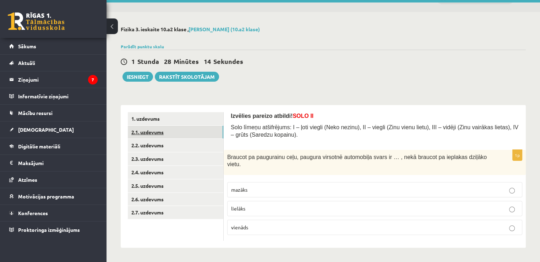
scroll to position [7, 0]
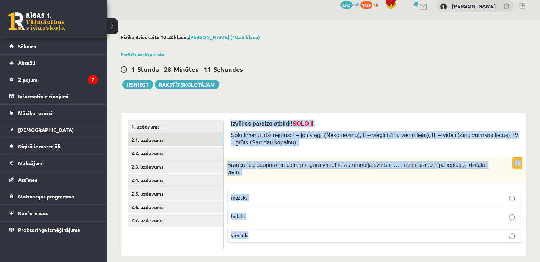
drag, startPoint x: 230, startPoint y: 122, endPoint x: 511, endPoint y: 234, distance: 302.2
click at [511, 234] on div "Izvēlies pareizo atbildi! SOLO II Solo līmeņu atšifrējums: I – ļoti viegli (Nek…" at bounding box center [374, 184] width 302 height 143
copy form "Izvēlies pareizo atbildi! SOLO II Solo līmeņu atšifrējums: I – ļoti viegli (Nek…"
click at [295, 194] on p "mazāks" at bounding box center [374, 197] width 287 height 7
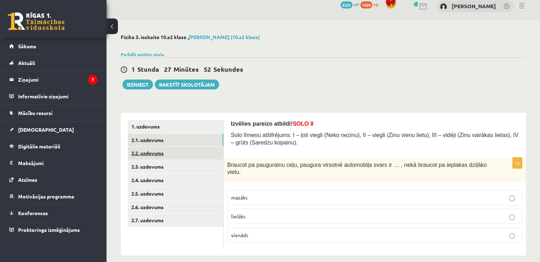
scroll to position [7, 0]
click at [149, 152] on link "2.2. uzdevums" at bounding box center [175, 153] width 95 height 13
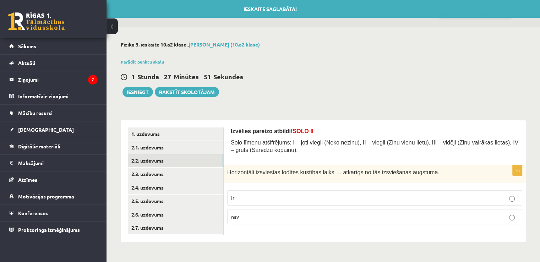
scroll to position [0, 0]
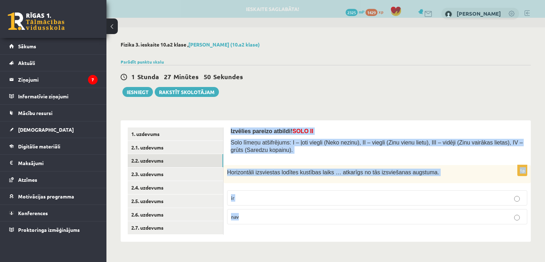
drag, startPoint x: 231, startPoint y: 131, endPoint x: 341, endPoint y: 239, distance: 154.8
click at [341, 239] on div "Izvēlies pareizo atbildi! SOLO II Solo līmeņu atšifrējums: I – ļoti viegli (Nek…" at bounding box center [376, 180] width 307 height 121
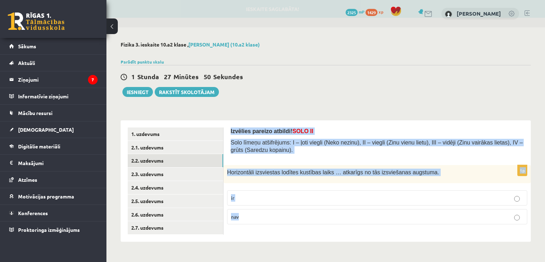
copy form "Izvēlies pareizo atbildi! SOLO II Solo līmeņu atšifrējums: I – ļoti viegli (Nek…"
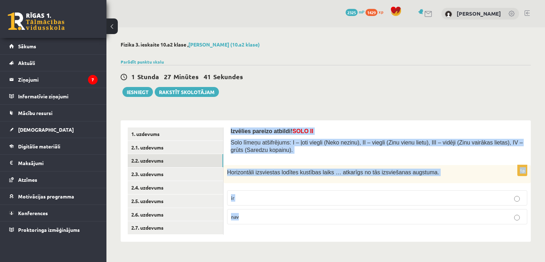
click at [254, 203] on label "ir" at bounding box center [377, 197] width 300 height 15
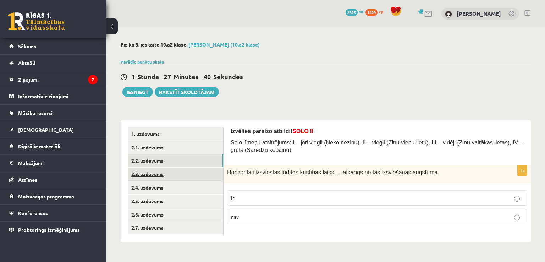
click at [169, 173] on link "2.3. uzdevums" at bounding box center [175, 173] width 95 height 13
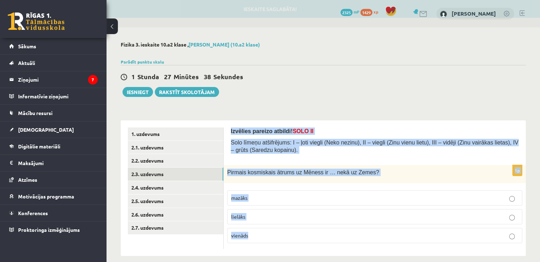
drag, startPoint x: 232, startPoint y: 131, endPoint x: 360, endPoint y: 242, distance: 169.8
click at [360, 242] on div "Izvēlies pareizo atbildi! SOLO II Solo līmeņu atšifrējums: I – ļoti viegli (Nek…" at bounding box center [374, 188] width 302 height 136
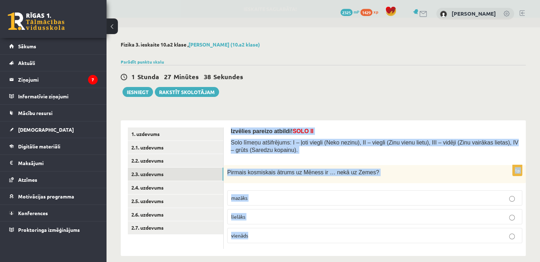
copy form "Izvēlies pareizo atbildi! SOLO II Solo līmeņu atšifrējums: I – ļoti viegli (Nek…"
click at [259, 195] on p "mazāks" at bounding box center [374, 197] width 287 height 7
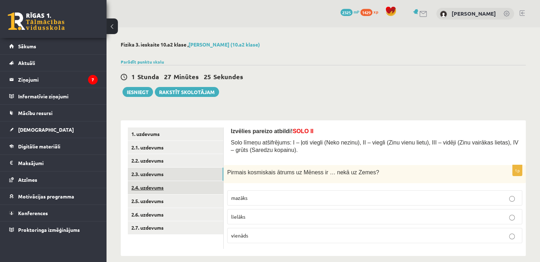
click at [172, 185] on link "2.4. uzdevums" at bounding box center [175, 187] width 95 height 13
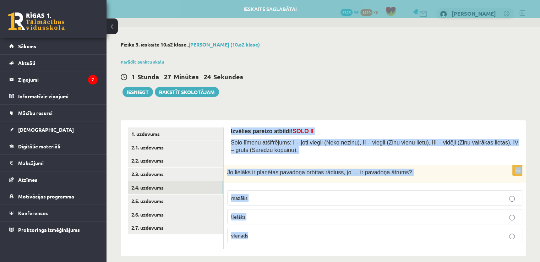
drag, startPoint x: 227, startPoint y: 127, endPoint x: 340, endPoint y: 242, distance: 161.3
click at [340, 242] on div "Izvēlies pareizo atbildi! SOLO II Solo līmeņu atšifrējums: I – ļoti viegli (Nek…" at bounding box center [374, 188] width 302 height 136
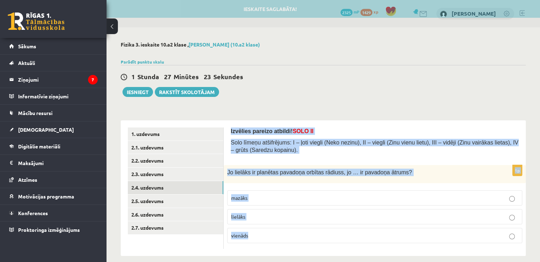
copy form "Izvēlies pareizo atbildi! SOLO II Solo līmeņu atšifrējums: I – ļoti viegli (Nek…"
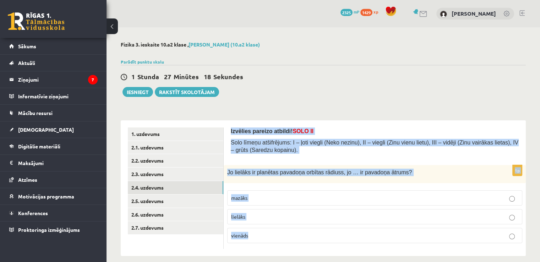
click at [249, 202] on label "mazāks" at bounding box center [374, 197] width 295 height 15
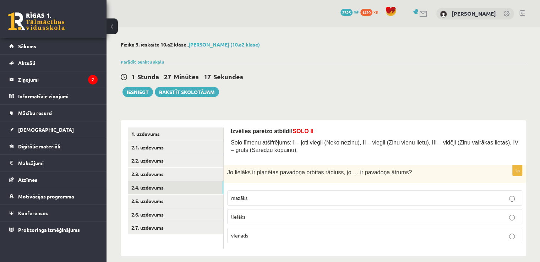
scroll to position [7, 0]
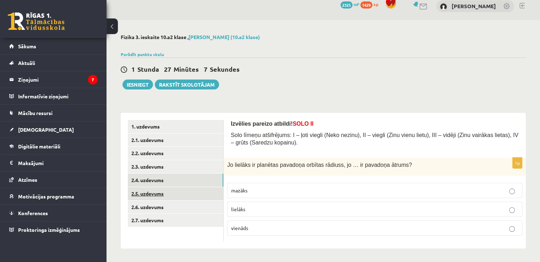
click at [164, 191] on link "2.5. uzdevums" at bounding box center [175, 193] width 95 height 13
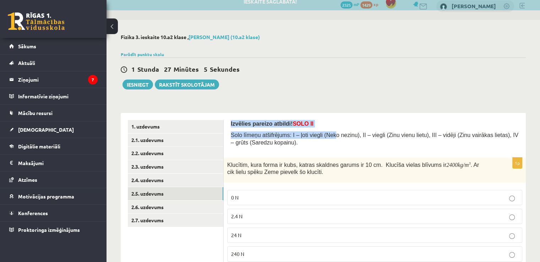
scroll to position [34, 0]
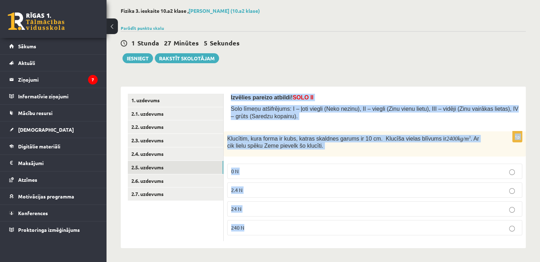
drag, startPoint x: 228, startPoint y: 121, endPoint x: 335, endPoint y: 237, distance: 156.9
click at [335, 237] on div "Izvēlies pareizo atbildi! SOLO II Solo līmeņu atšifrējums: I – ļoti viegli (Nek…" at bounding box center [374, 168] width 302 height 162
copy form "Izvēlies pareizo atbildi! SOLO II Solo līmeņu atšifrējums: I – ļoti viegli (Nek…"
click at [250, 208] on p "24 N" at bounding box center [374, 208] width 287 height 7
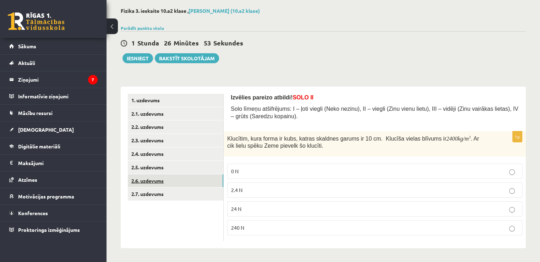
click at [179, 181] on link "2.6. uzdevums" at bounding box center [175, 180] width 95 height 13
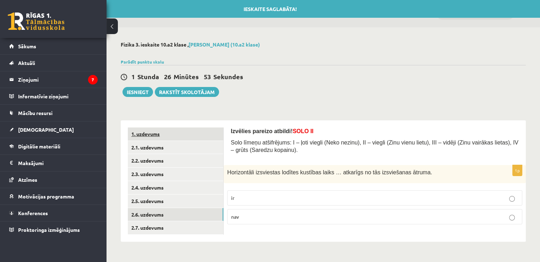
scroll to position [0, 0]
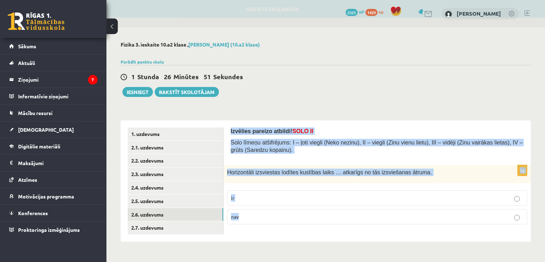
drag, startPoint x: 253, startPoint y: 139, endPoint x: 334, endPoint y: 222, distance: 116.4
click at [334, 222] on div "Izvēlies pareizo atbildi! SOLO II Solo līmeņu atšifrējums: I – ļoti viegli (Nek…" at bounding box center [376, 180] width 307 height 121
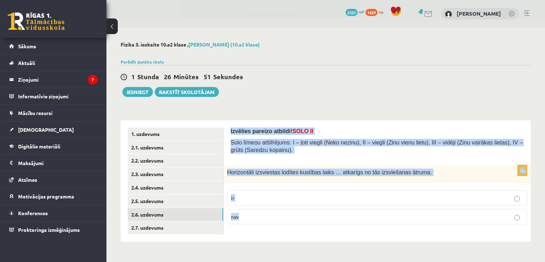
copy form "Izvēlies pareizo atbildi! SOLO II Solo līmeņu atšifrējums: I – ļoti viegli (Nek…"
click at [264, 215] on p "nav" at bounding box center [377, 216] width 292 height 7
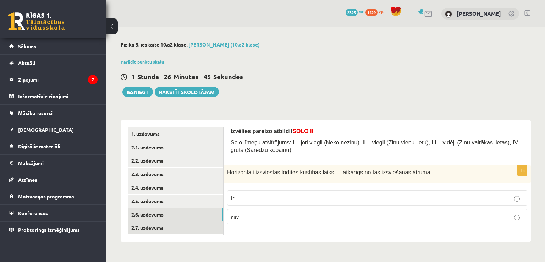
click at [193, 225] on link "2.7. uzdevums" at bounding box center [175, 227] width 95 height 13
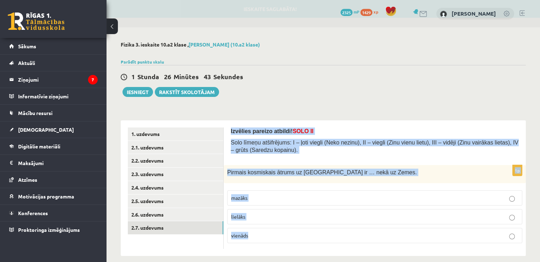
drag, startPoint x: 228, startPoint y: 129, endPoint x: 315, endPoint y: 230, distance: 132.5
click at [315, 230] on div "Izvēlies pareizo atbildi! SOLO II Solo līmeņu atšifrējums: I – ļoti viegli (Nek…" at bounding box center [374, 188] width 302 height 136
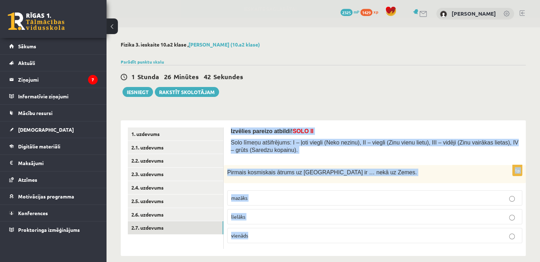
copy form "Izvēlies pareizo atbildi! SOLO II Solo līmeņu atšifrējums: I – ļoti viegli (Nek…"
click at [254, 200] on p "mazāks" at bounding box center [374, 197] width 287 height 7
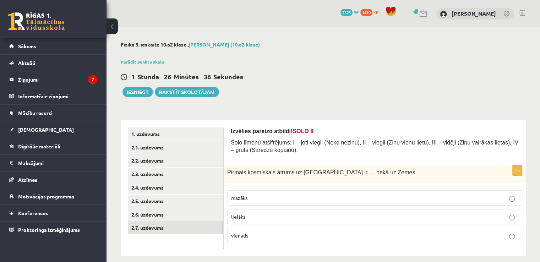
scroll to position [7, 0]
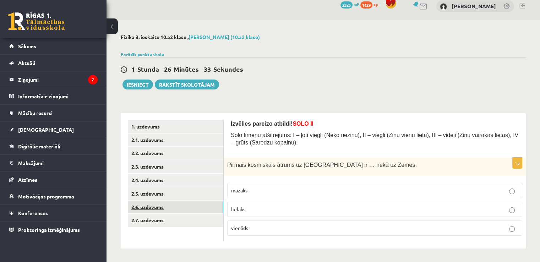
click at [177, 210] on link "2.6. uzdevums" at bounding box center [175, 206] width 95 height 13
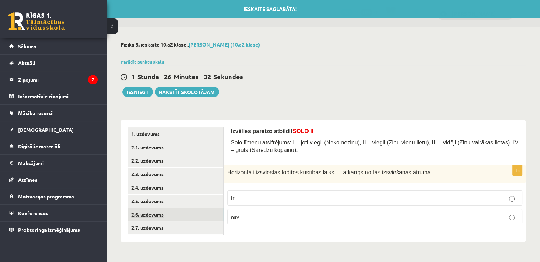
scroll to position [0, 0]
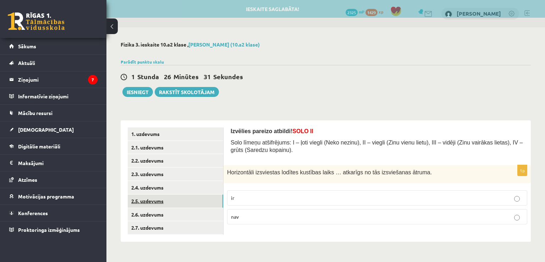
click at [174, 198] on link "2.5. uzdevums" at bounding box center [175, 200] width 95 height 13
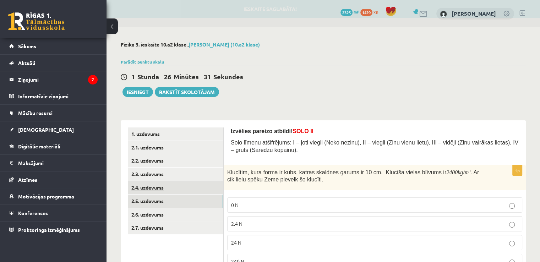
click at [178, 184] on link "2.4. uzdevums" at bounding box center [175, 187] width 95 height 13
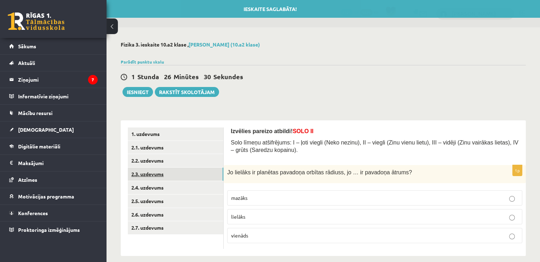
click at [178, 170] on link "2.3. uzdevums" at bounding box center [175, 173] width 95 height 13
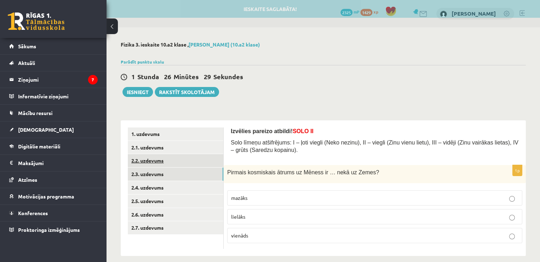
click at [179, 157] on link "2.2. uzdevums" at bounding box center [175, 160] width 95 height 13
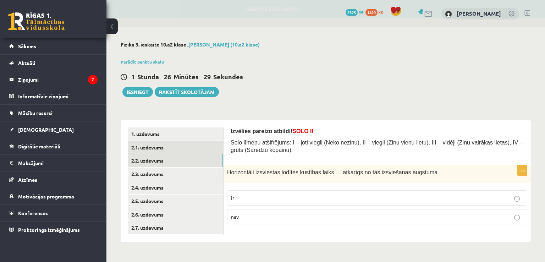
click at [182, 146] on link "2.1. uzdevums" at bounding box center [175, 147] width 95 height 13
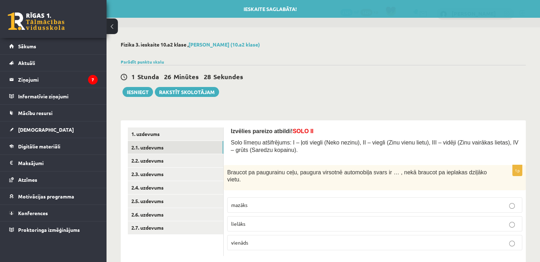
click at [183, 127] on div "1. uzdevums 2.1. uzdevums 2.2. uzdevums 2.3. uzdevums 2.4. uzdevums 2.5. uzdevu…" at bounding box center [172, 191] width 103 height 143
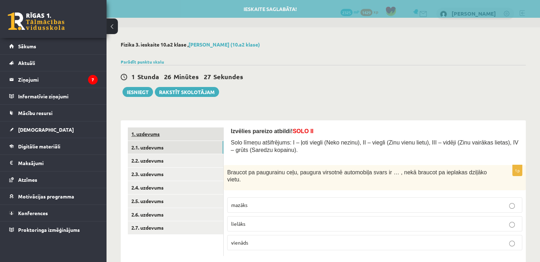
click at [182, 132] on link "1. uzdevums" at bounding box center [175, 133] width 95 height 13
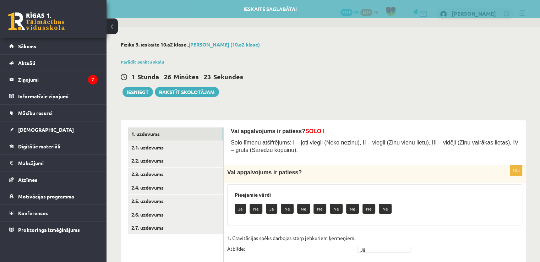
click at [136, 84] on div "1 Stunda 26 Minūtes 23 Sekundes Ieskaite saglabāta! Iesniegt Rakstīt skolotājam" at bounding box center [323, 81] width 405 height 32
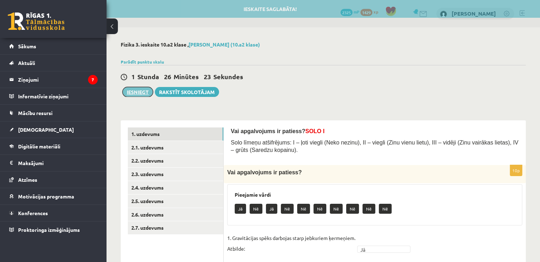
click at [141, 94] on button "Iesniegt" at bounding box center [137, 92] width 31 height 10
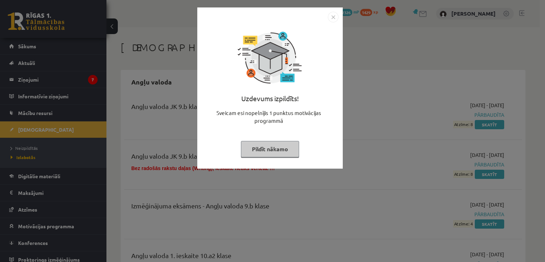
click at [277, 152] on button "Pildīt nākamo" at bounding box center [270, 149] width 58 height 16
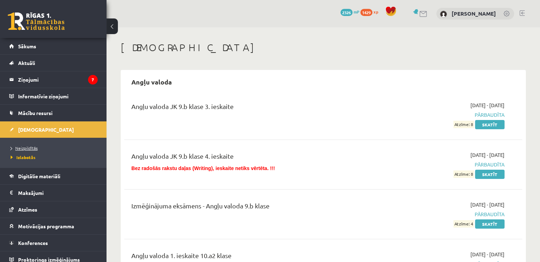
click at [30, 147] on span "Neizpildītās" at bounding box center [24, 148] width 27 height 6
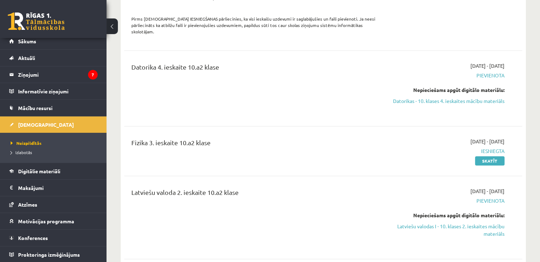
scroll to position [360, 0]
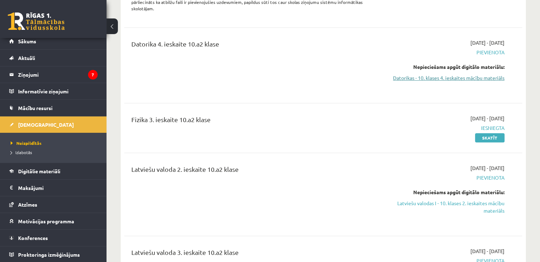
click at [451, 74] on link "Datorikas - 10. klases 4. ieskaites mācību materiāls" at bounding box center [445, 77] width 117 height 7
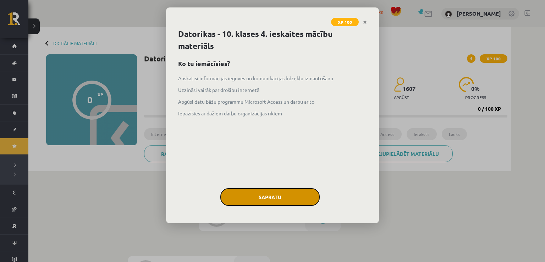
click at [272, 188] on button "Sapratu" at bounding box center [269, 197] width 99 height 18
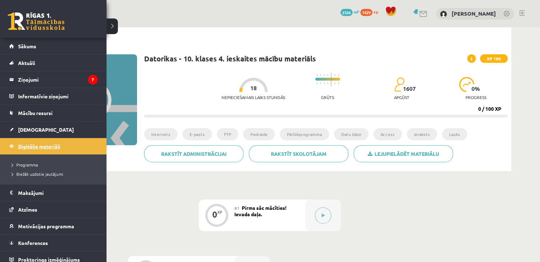
click at [26, 143] on span "Digitālie materiāli" at bounding box center [39, 146] width 42 height 6
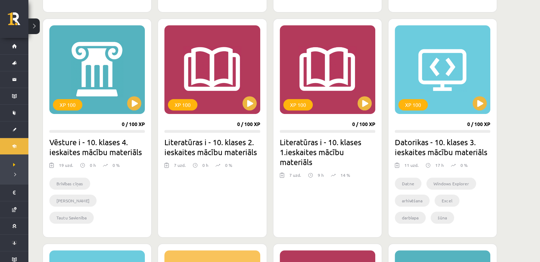
scroll to position [409, 0]
click at [249, 103] on button at bounding box center [249, 103] width 14 height 14
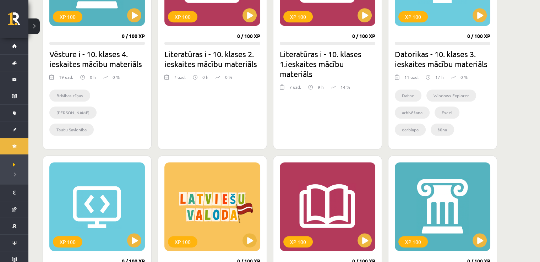
scroll to position [525, 0]
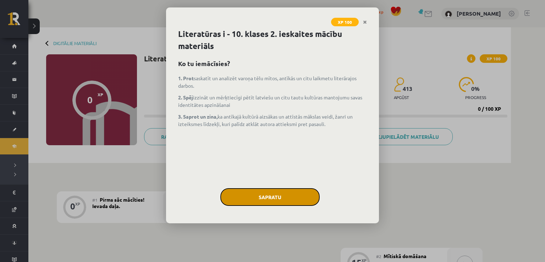
click at [286, 202] on button "Sapratu" at bounding box center [269, 197] width 99 height 18
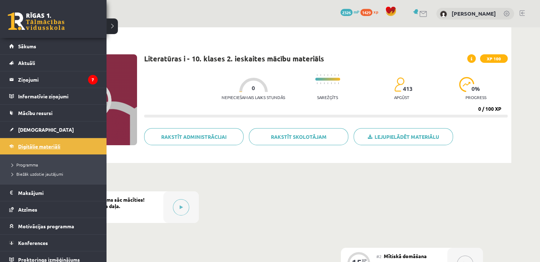
click at [27, 147] on span "Digitālie materiāli" at bounding box center [39, 146] width 42 height 6
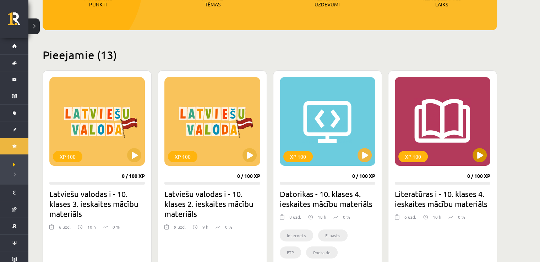
scroll to position [133, 0]
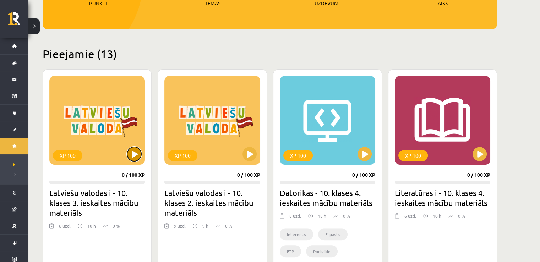
click at [139, 154] on button at bounding box center [134, 154] width 14 height 14
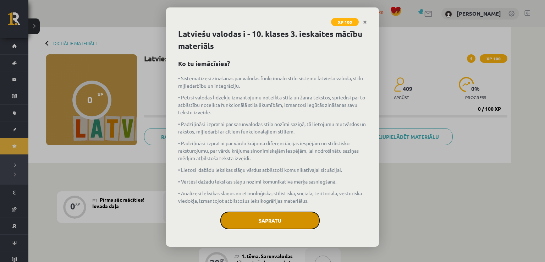
click at [266, 226] on button "Sapratu" at bounding box center [269, 220] width 99 height 18
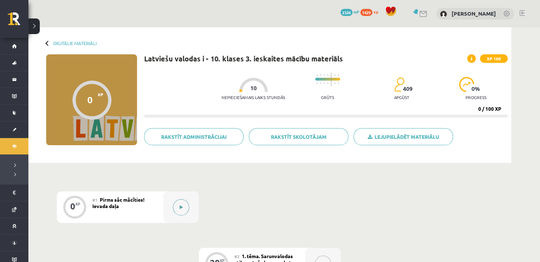
click at [175, 203] on button at bounding box center [181, 207] width 16 height 16
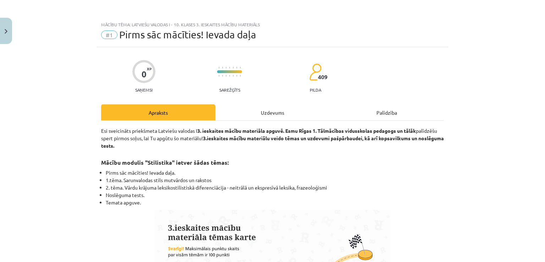
click at [265, 114] on div "Uzdevums" at bounding box center [272, 112] width 114 height 16
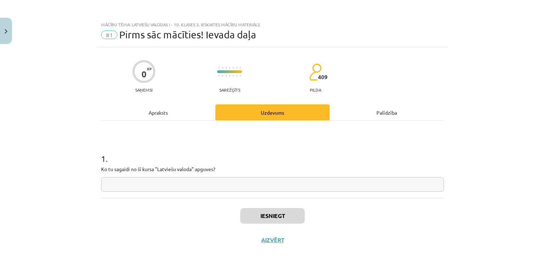
scroll to position [7, 0]
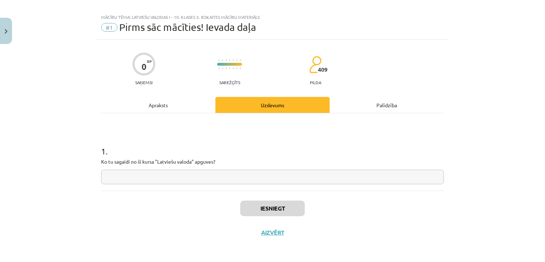
click at [162, 178] on input "text" at bounding box center [272, 177] width 343 height 15
click at [175, 98] on div "Apraksts" at bounding box center [158, 105] width 114 height 16
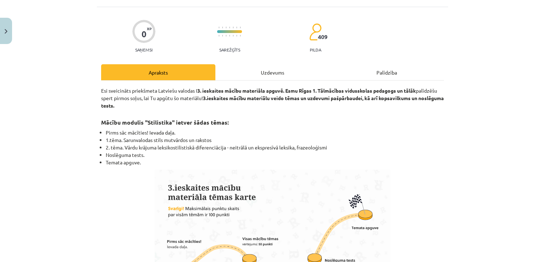
scroll to position [0, 0]
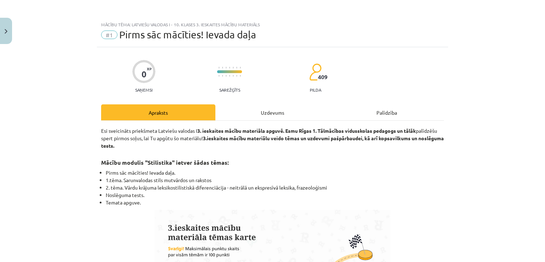
click at [247, 106] on div "Uzdevums" at bounding box center [272, 112] width 114 height 16
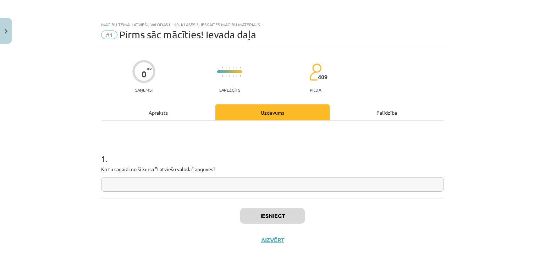
scroll to position [7, 0]
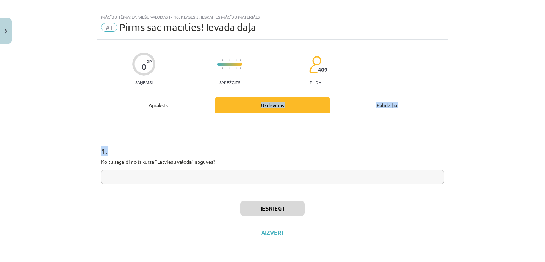
click at [175, 172] on input "text" at bounding box center [272, 177] width 343 height 15
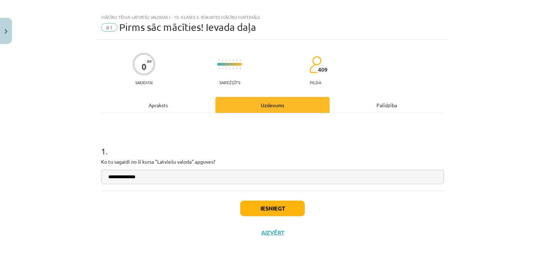
type input "**********"
click at [265, 211] on button "Iesniegt" at bounding box center [272, 208] width 65 height 16
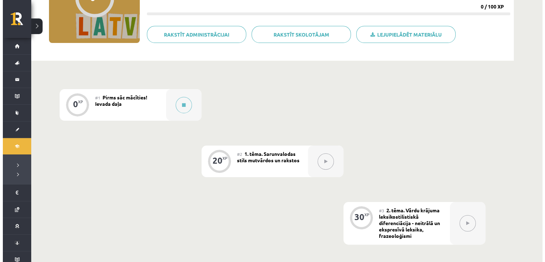
scroll to position [145, 0]
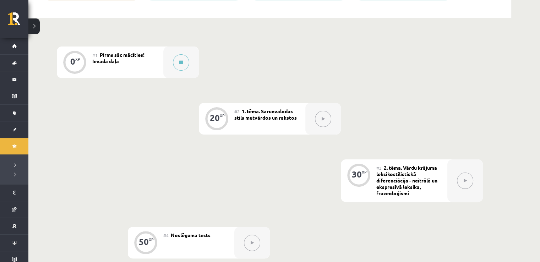
click at [326, 121] on button at bounding box center [323, 119] width 16 height 16
click at [182, 65] on button at bounding box center [181, 62] width 16 height 16
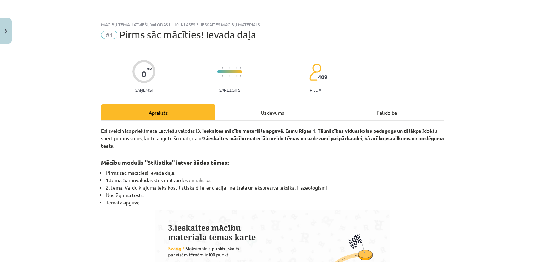
click at [272, 119] on div "Uzdevums" at bounding box center [272, 112] width 114 height 16
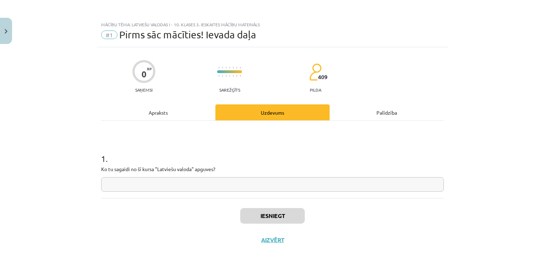
scroll to position [7, 0]
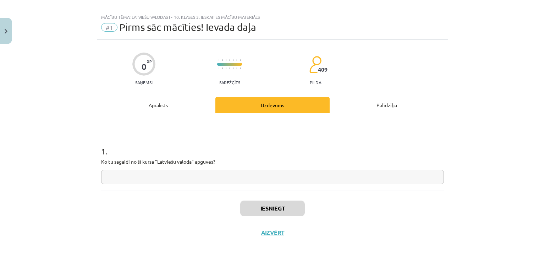
click at [204, 179] on input "text" at bounding box center [272, 177] width 343 height 15
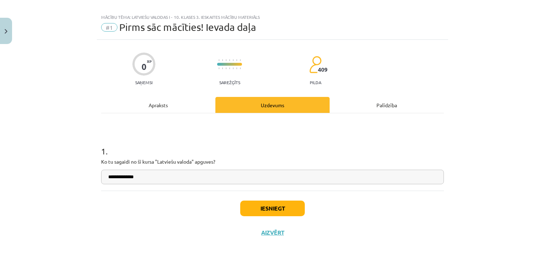
type input "**********"
click at [281, 197] on div "Iesniegt Aizvērt" at bounding box center [272, 215] width 343 height 50
click at [284, 206] on button "Iesniegt" at bounding box center [272, 208] width 65 height 16
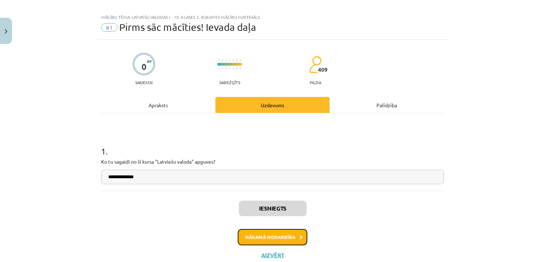
click at [250, 234] on button "Nākamā nodarbība" at bounding box center [273, 237] width 70 height 16
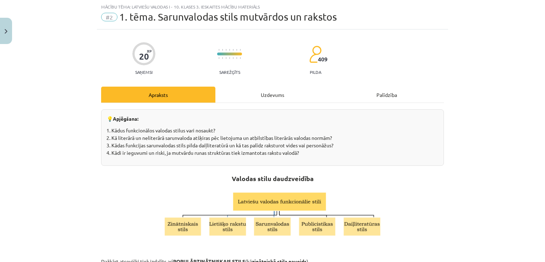
click at [257, 90] on div "Uzdevums" at bounding box center [272, 95] width 114 height 16
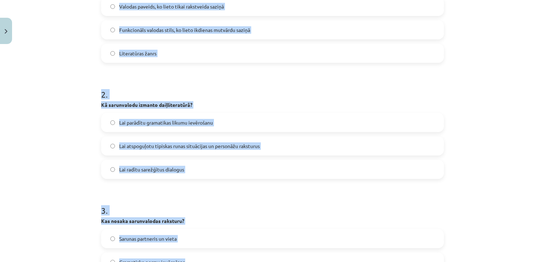
scroll to position [411, 0]
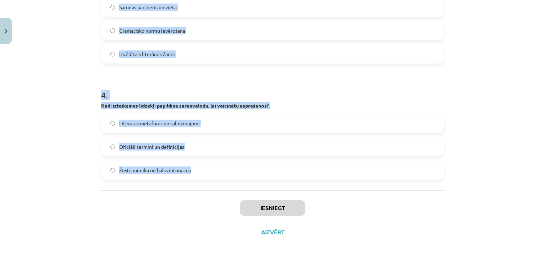
drag, startPoint x: 95, startPoint y: 151, endPoint x: 267, endPoint y: 182, distance: 175.1
copy form "Kas ir sarunvalodas stils, un kur to visbiežāk izmanto? Valodas paveids, ko lie…"
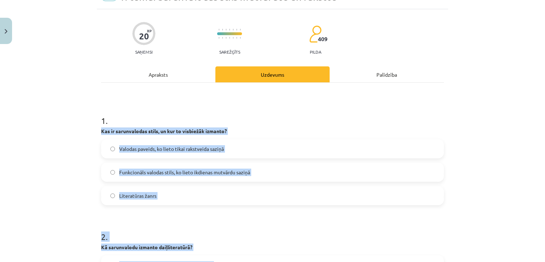
scroll to position [0, 0]
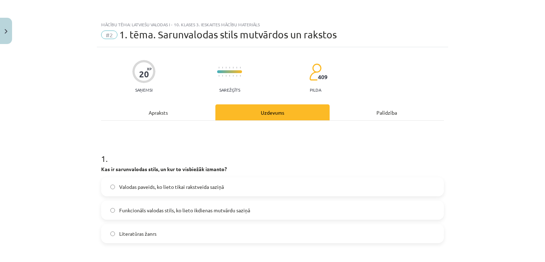
click at [211, 149] on h1 "1 ." at bounding box center [272, 152] width 343 height 22
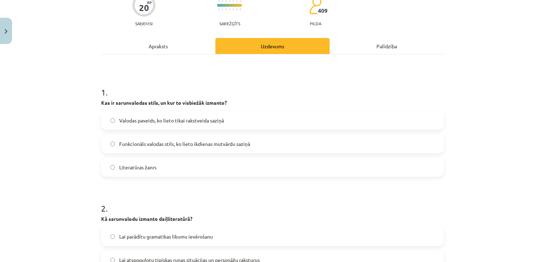
click at [179, 148] on label "Funkcionāls valodas stils, ko lieto ikdienas mutvārdu saziņā" at bounding box center [272, 144] width 341 height 18
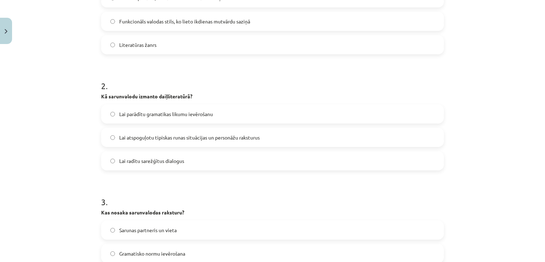
scroll to position [189, 0]
click at [74, 97] on div "Mācību tēma: Latviešu valodas i - 10. klases 3. ieskaites mācību materiāls #2 1…" at bounding box center [272, 131] width 545 height 262
click at [129, 137] on span "Lai atspoguļotu tipiskas runas situācijas un personāžu raksturus" at bounding box center [189, 137] width 140 height 7
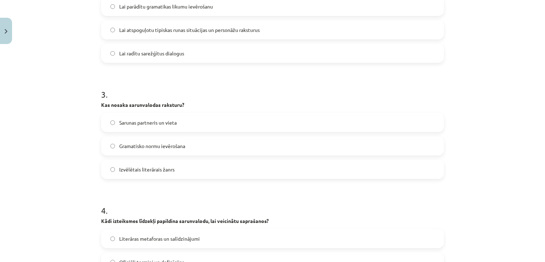
scroll to position [297, 0]
click at [179, 122] on label "Sarunas partneris un vieta" at bounding box center [272, 122] width 341 height 18
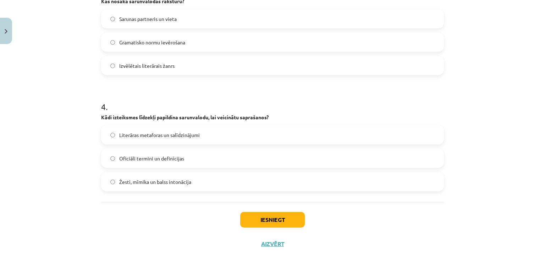
scroll to position [400, 0]
click at [179, 178] on span "Žesti, mīmika un balss intonācija" at bounding box center [155, 181] width 72 height 7
click at [255, 209] on div "Iesniegt Aizvērt" at bounding box center [272, 226] width 343 height 50
click at [257, 214] on button "Iesniegt" at bounding box center [272, 219] width 65 height 16
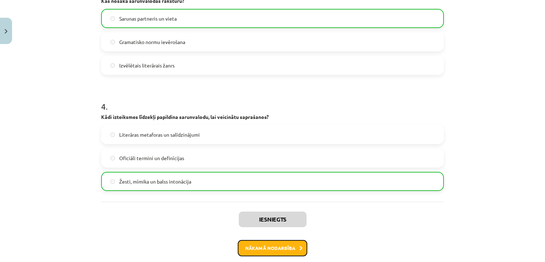
click at [253, 241] on button "Nākamā nodarbība" at bounding box center [273, 248] width 70 height 16
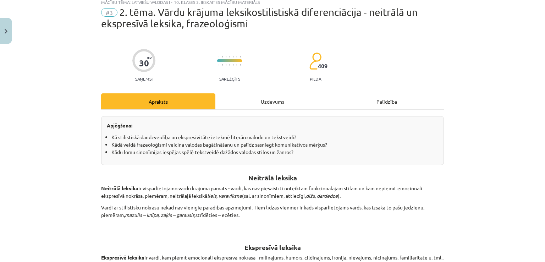
scroll to position [18, 0]
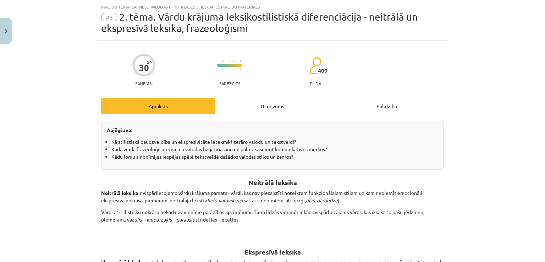
click at [266, 101] on div "Uzdevums" at bounding box center [272, 106] width 114 height 16
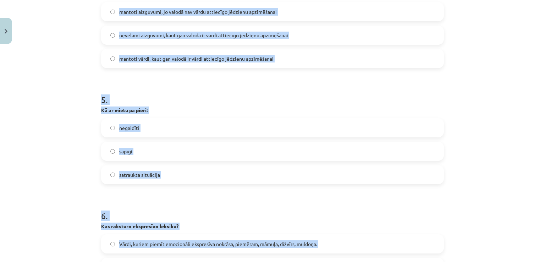
scroll to position [701, 0]
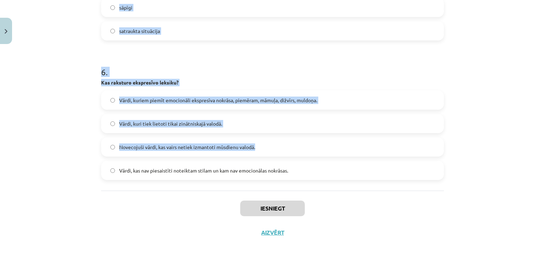
drag, startPoint x: 106, startPoint y: 159, endPoint x: 303, endPoint y: 182, distance: 197.5
click at [303, 182] on div "Mācību tēma: Latviešu valodas i - 10. klases 3. ieskaites mācību materiāls #3 2…" at bounding box center [272, 131] width 545 height 262
copy form "Lor ip dolorsit ametcon? Adipiscing elits, doe temporinc utlab etdolo magnaal. …"
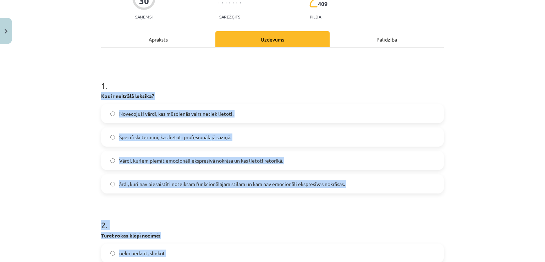
scroll to position [83, 0]
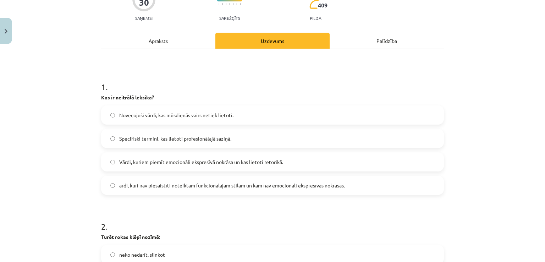
click at [261, 189] on label "ārdi, kuri nav piesaistīti noteiktam funkcionālajam stilam un kam nav emocionāl…" at bounding box center [272, 185] width 341 height 18
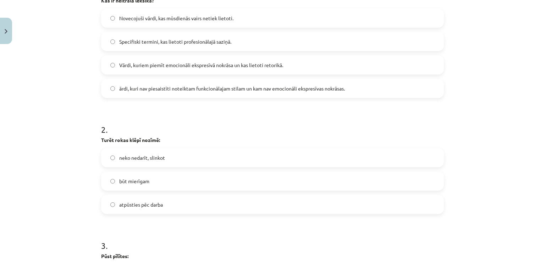
scroll to position [180, 0]
click at [157, 184] on label "būt mierīgam" at bounding box center [272, 181] width 341 height 18
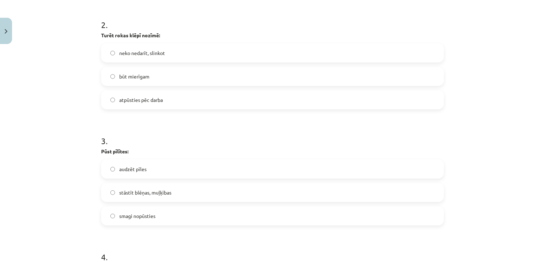
scroll to position [328, 0]
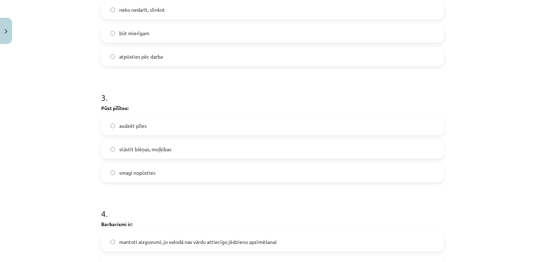
click at [176, 148] on label "stāstīt blēņas, muļķības" at bounding box center [272, 149] width 341 height 18
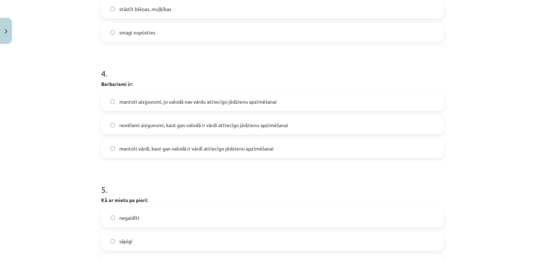
scroll to position [470, 0]
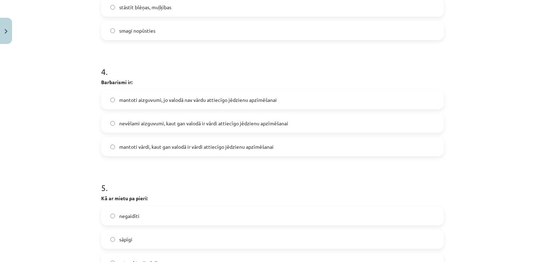
click at [161, 125] on span "nevēlami aizguvumi, kaut gan valodā ir vārdi attiecīgo jēdzienu apzīmēšanai" at bounding box center [203, 123] width 169 height 7
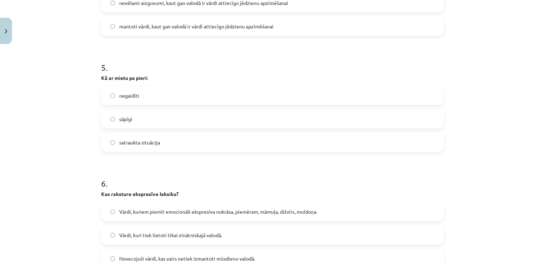
scroll to position [590, 0]
click at [143, 122] on label "sāpīgi" at bounding box center [272, 119] width 341 height 18
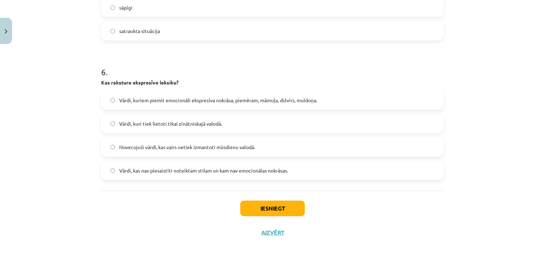
click at [172, 99] on span "Vārdi, kuriem piemīt emocionāli ekspresīva nokrāsa, piemēram, māmuļa, dižvīrs, …" at bounding box center [218, 99] width 198 height 7
click at [258, 205] on button "Iesniegt" at bounding box center [272, 208] width 65 height 16
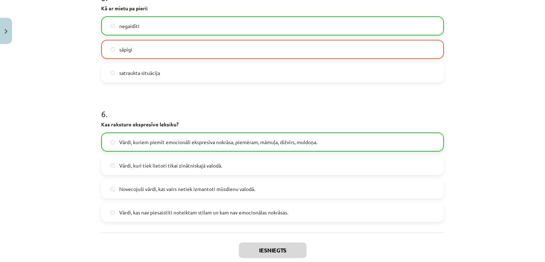
scroll to position [724, 0]
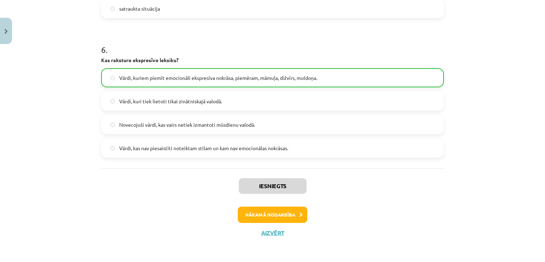
click at [258, 204] on div "Iesniegts Nākamā nodarbība Aizvērt" at bounding box center [272, 204] width 343 height 72
click at [258, 209] on button "Nākamā nodarbība" at bounding box center [273, 214] width 70 height 16
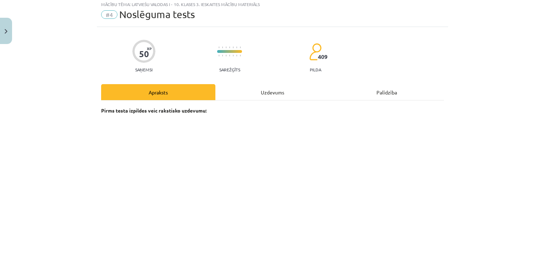
scroll to position [18, 0]
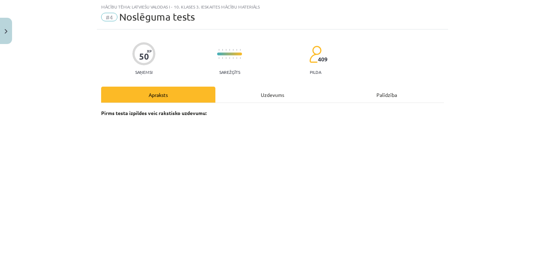
click at [245, 104] on div "Pirms testa izpildes veic rakstisko uzdevumu: 📥 Šajā saitē var lejupielādēt un …" at bounding box center [272, 252] width 343 height 298
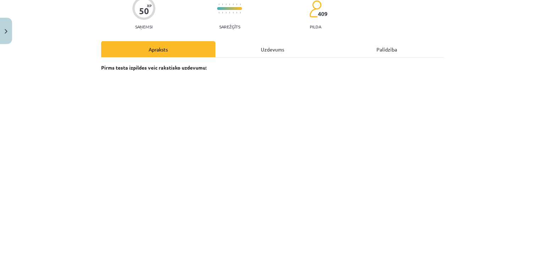
scroll to position [68, 0]
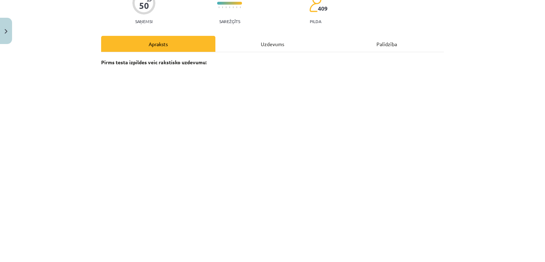
click at [258, 45] on div "Uzdevums" at bounding box center [272, 44] width 114 height 16
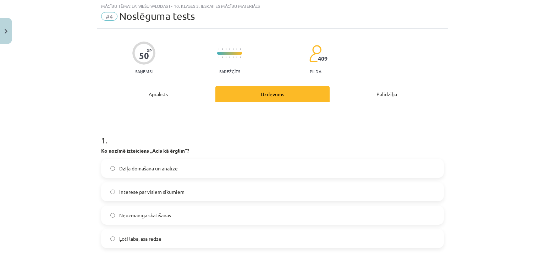
scroll to position [18, 0]
click at [177, 96] on div "Apraksts" at bounding box center [158, 95] width 114 height 16
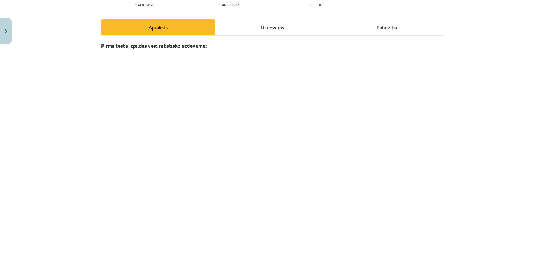
scroll to position [0, 0]
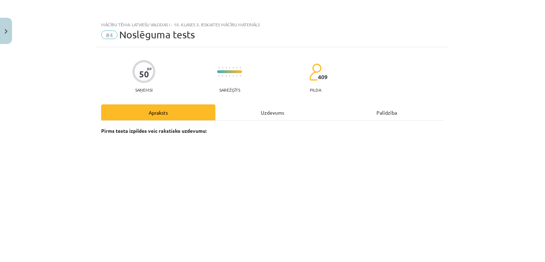
click at [278, 112] on div "Uzdevums" at bounding box center [272, 112] width 114 height 16
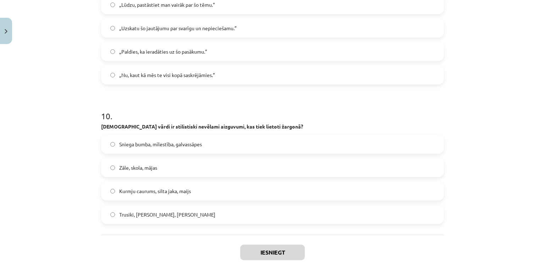
scroll to position [1318, 0]
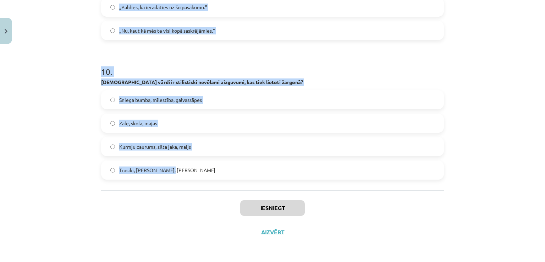
drag, startPoint x: 91, startPoint y: 148, endPoint x: 245, endPoint y: 167, distance: 155.5
click at [245, 167] on div "Mācību tēma: Latviešu valodas i - 10. klases 3. ieskaites mācību materiāls #4 N…" at bounding box center [272, 131] width 545 height 262
copy form "Lo ipsumd sitametcon „Adip el seddoe”? Tempo incididu ut laboree  Dolorema ali …"
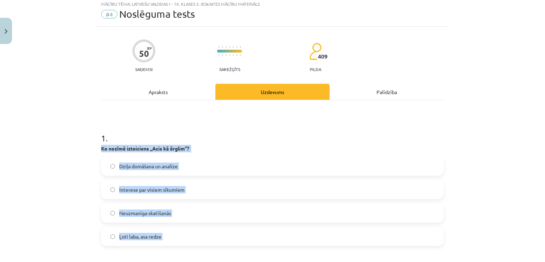
scroll to position [0, 0]
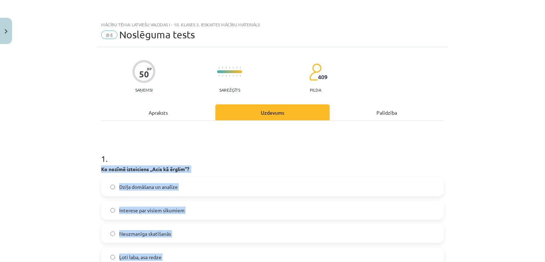
click at [72, 179] on div "Mācību tēma: Latviešu valodas i - 10. klases 3. ieskaites mācību materiāls #4 N…" at bounding box center [272, 131] width 545 height 262
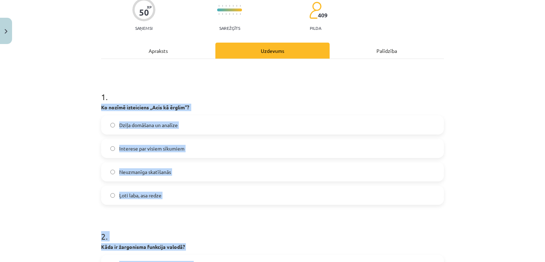
click at [74, 178] on div "Mācību tēma: Latviešu valodas i - 10. klases 3. ieskaites mācību materiāls #4 N…" at bounding box center [272, 131] width 545 height 262
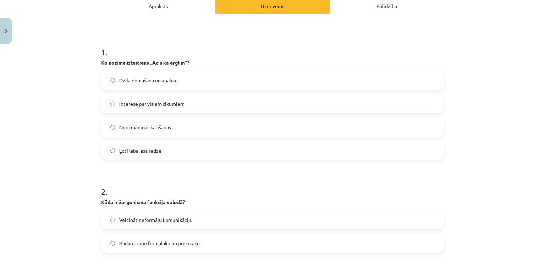
scroll to position [119, 0]
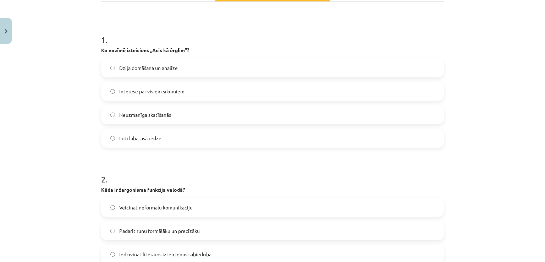
click at [141, 139] on span "Ļoti laba, asa redze" at bounding box center [140, 137] width 42 height 7
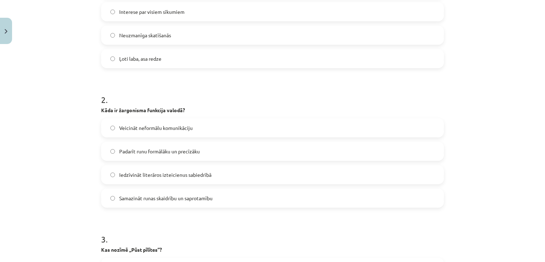
scroll to position [232, 0]
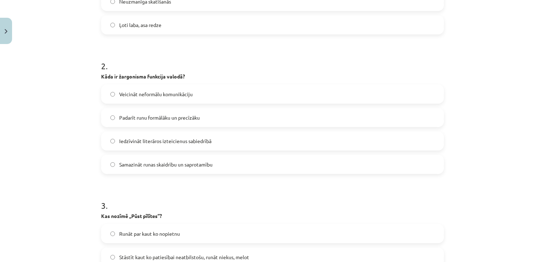
click at [130, 91] on span "Veicināt neformālu komunikāciju" at bounding box center [155, 93] width 73 height 7
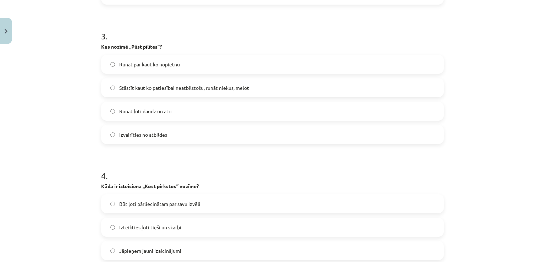
scroll to position [404, 0]
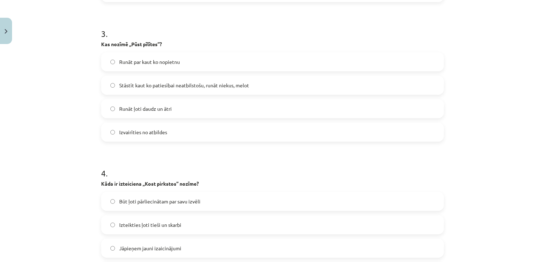
click at [148, 82] on span "Stāstīt kaut ko patiesībai neatbilstošu, runāt niekus, melot" at bounding box center [184, 85] width 130 height 7
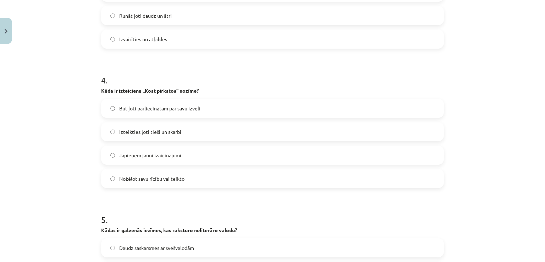
scroll to position [497, 0]
click at [137, 179] on span "Nožēlot savu rīcību vai teikto" at bounding box center [151, 177] width 65 height 7
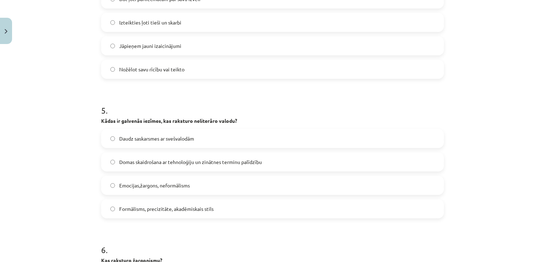
scroll to position [644, 0]
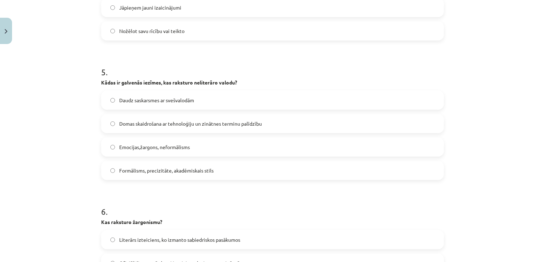
click at [140, 146] on span "Emocijas,žargons, neformālisms" at bounding box center [154, 146] width 71 height 7
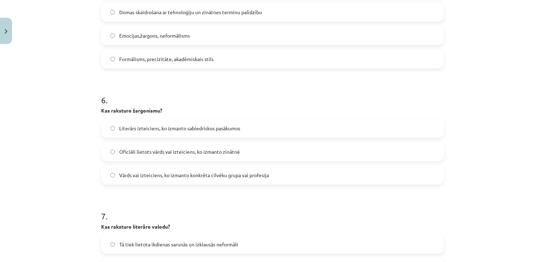
scroll to position [765, 0]
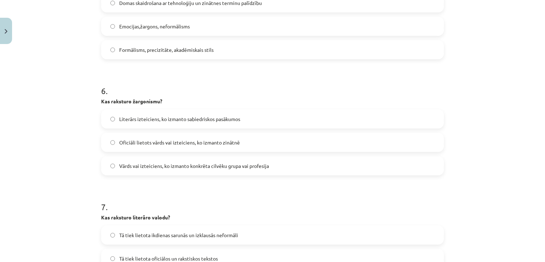
click at [163, 171] on label "Vārds vai izteiciens, ko izmanto konkrēta cilvēku grupa vai profesija" at bounding box center [272, 166] width 341 height 18
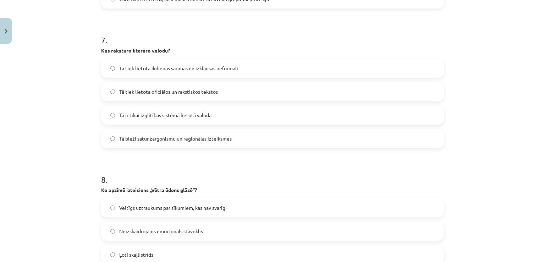
scroll to position [933, 0]
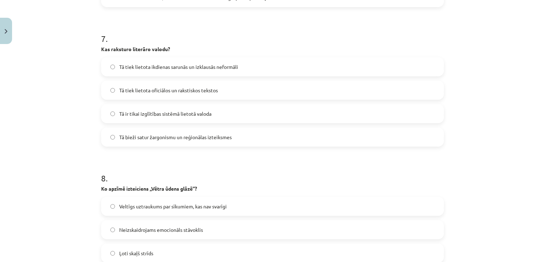
click at [171, 91] on span "Tā tiek lietota oficiālos un rakstiskos tekstos" at bounding box center [168, 90] width 99 height 7
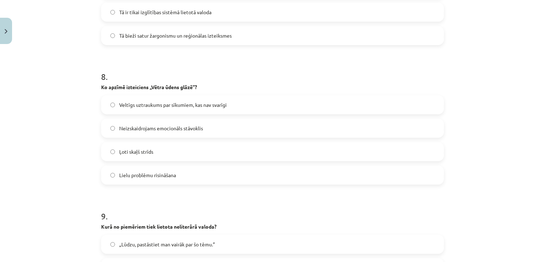
scroll to position [1040, 0]
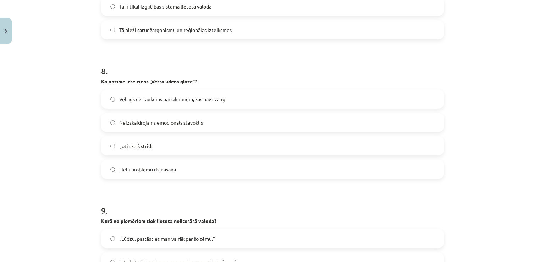
click at [153, 100] on span "Veltīgs uztraukums par sīkumiem, kas nav svarīgi" at bounding box center [172, 98] width 107 height 7
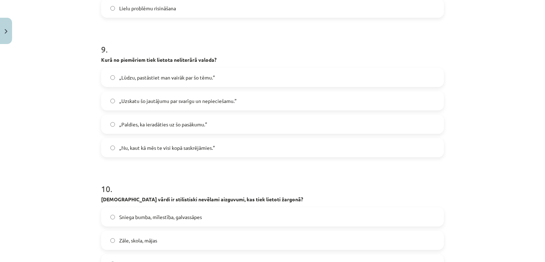
scroll to position [1202, 0]
click at [150, 150] on span "„Nu, kaut kā mēs te visi kopā saskrējāmies.”" at bounding box center [167, 146] width 96 height 7
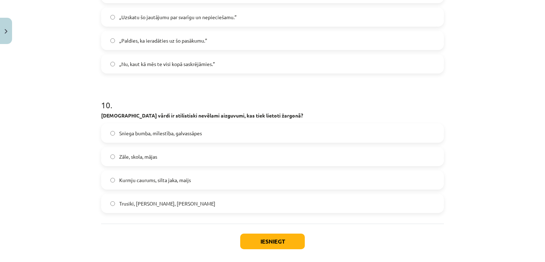
scroll to position [1318, 0]
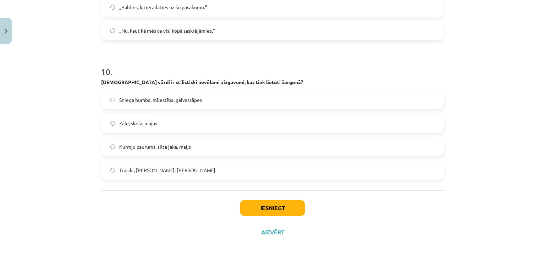
click at [170, 171] on label "Trusiki, [PERSON_NAME], [PERSON_NAME]" at bounding box center [272, 170] width 341 height 18
click at [275, 205] on button "Iesniegt" at bounding box center [272, 208] width 65 height 16
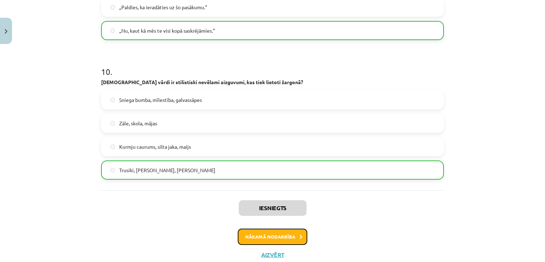
click at [256, 231] on button "Nākamā nodarbība" at bounding box center [273, 236] width 70 height 16
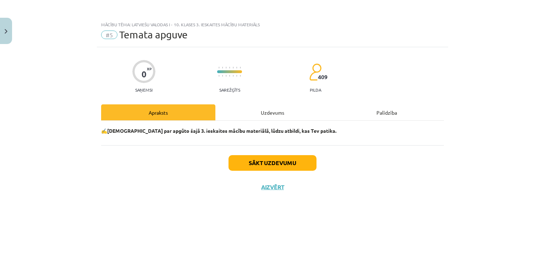
scroll to position [0, 0]
click at [273, 110] on div "Uzdevums" at bounding box center [272, 112] width 114 height 16
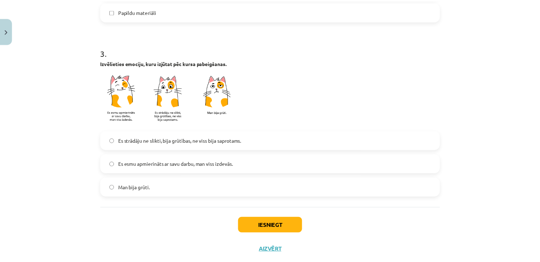
scroll to position [496, 0]
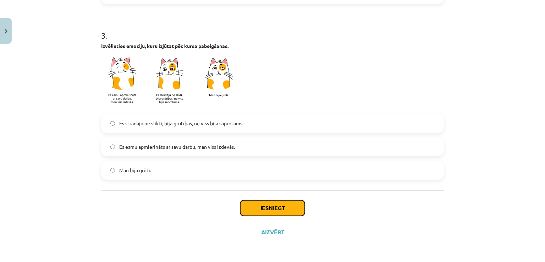
click at [258, 206] on button "Iesniegt" at bounding box center [272, 208] width 65 height 16
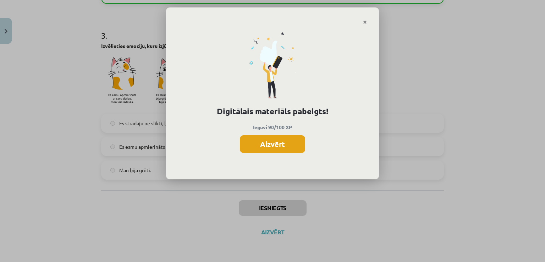
click at [270, 141] on button "Aizvērt" at bounding box center [272, 144] width 65 height 18
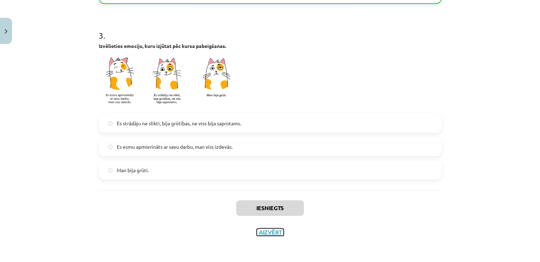
click at [269, 229] on button "Aizvērt" at bounding box center [269, 231] width 27 height 7
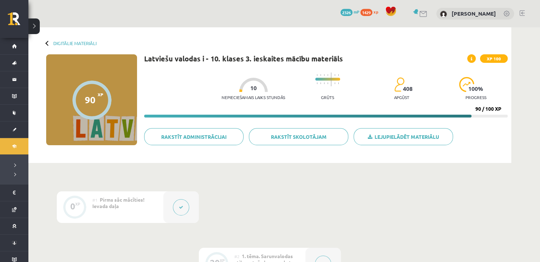
scroll to position [1, 0]
